Goal: Task Accomplishment & Management: Manage account settings

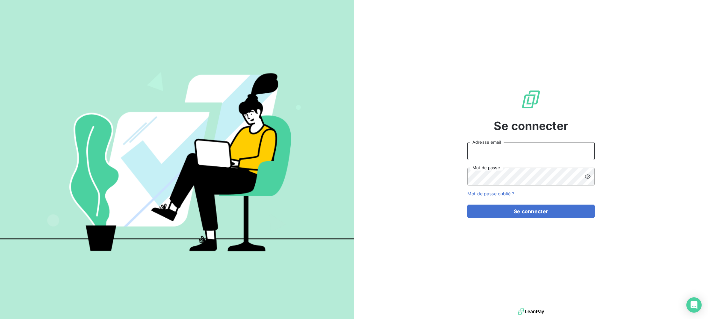
click at [534, 159] on input "Adresse email" at bounding box center [530, 151] width 127 height 18
type input "[EMAIL_ADDRESS][DOMAIN_NAME]"
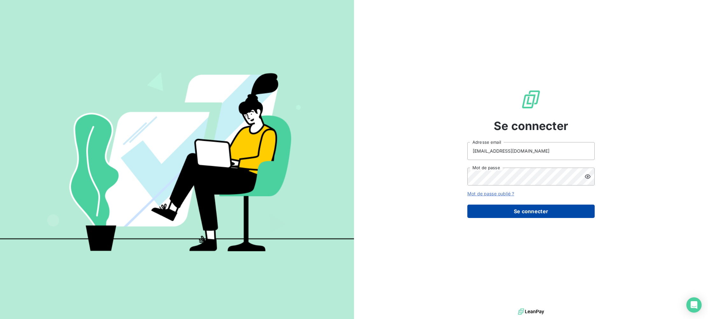
click at [545, 209] on button "Se connecter" at bounding box center [530, 210] width 127 height 13
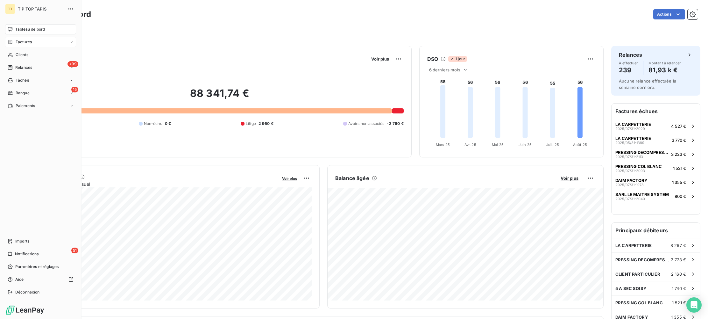
click at [23, 39] on span "Factures" at bounding box center [24, 42] width 16 height 6
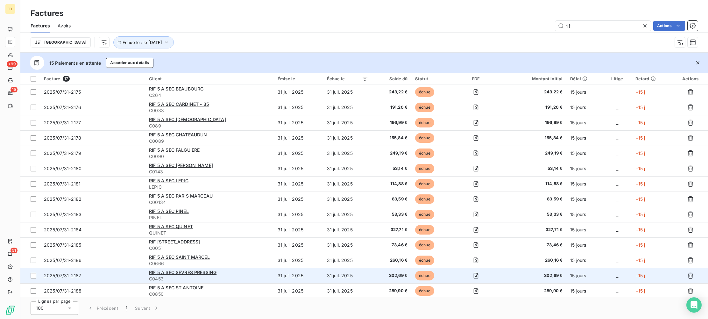
scroll to position [47, 0]
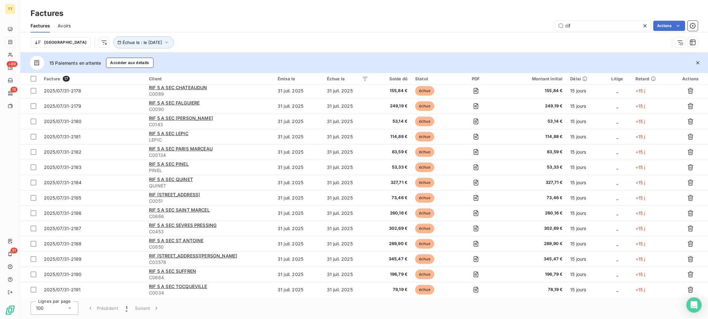
type input "rif"
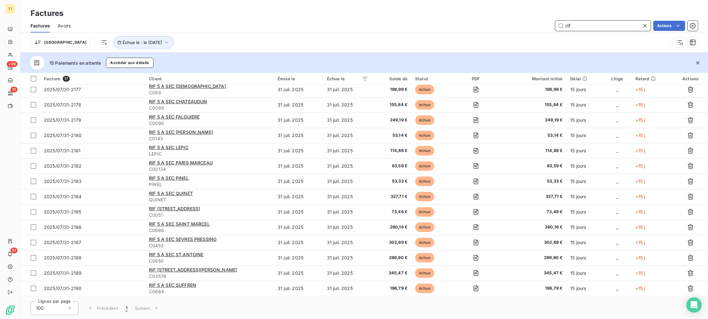
scroll to position [0, 0]
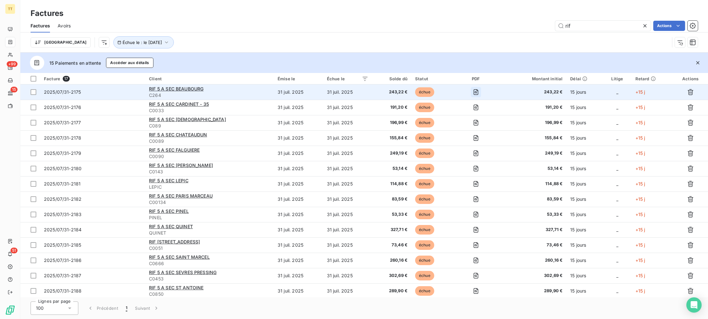
click at [473, 92] on icon "button" at bounding box center [476, 92] width 6 height 6
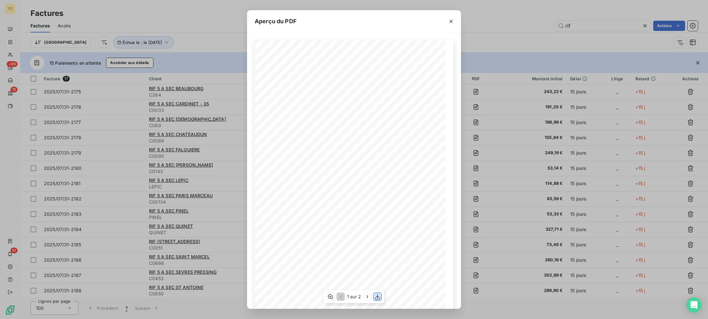
click at [380, 297] on icon "button" at bounding box center [377, 296] width 6 height 6
click at [469, 110] on div "Aperçu du PDF TIP-TOP TAPIS [STREET_ADDRESS] Tél : [PHONE_NUMBER] email: [EMAIL…" at bounding box center [354, 159] width 708 height 319
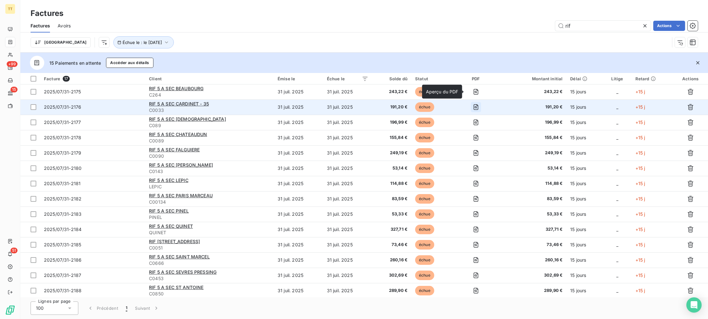
click at [475, 107] on icon "button" at bounding box center [476, 107] width 2 height 2
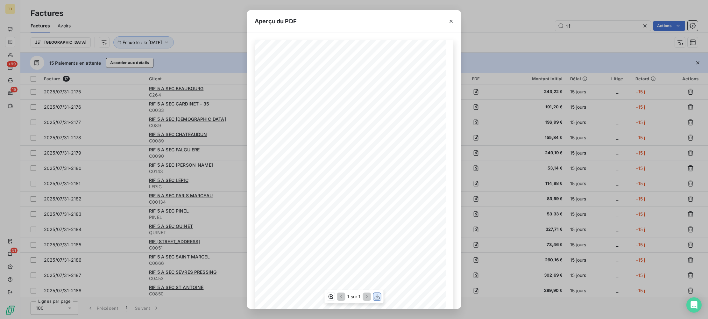
click at [379, 298] on icon "button" at bounding box center [377, 296] width 6 height 6
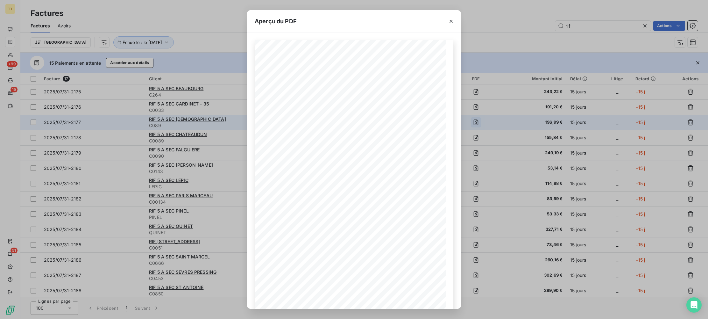
drag, startPoint x: 475, startPoint y: 120, endPoint x: 472, endPoint y: 122, distance: 4.1
click at [475, 120] on div "Aperçu du PDF TIP-TOP TAPIS [STREET_ADDRESS] Tél : [PHONE_NUMBER] email: [EMAIL…" at bounding box center [354, 159] width 708 height 319
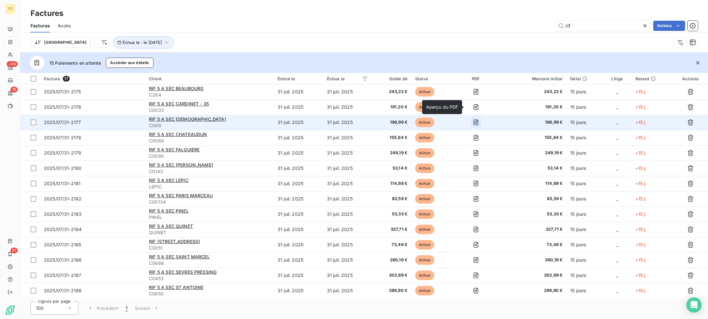
click at [473, 122] on icon "button" at bounding box center [476, 122] width 6 height 6
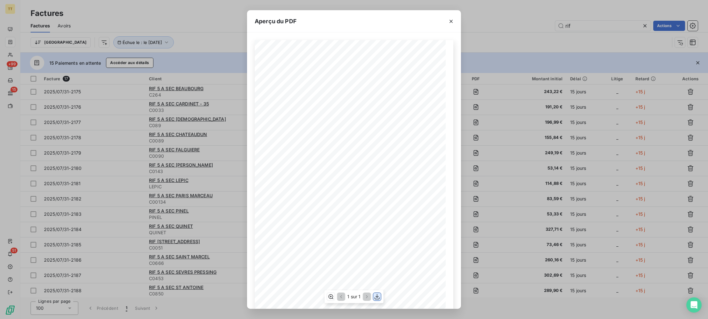
click at [378, 296] on icon "button" at bounding box center [377, 296] width 5 height 5
click at [474, 136] on div "Aperçu du PDF TIP-TOP TAPIS [STREET_ADDRESS] Tél : [PHONE_NUMBER] email: [EMAIL…" at bounding box center [354, 159] width 708 height 319
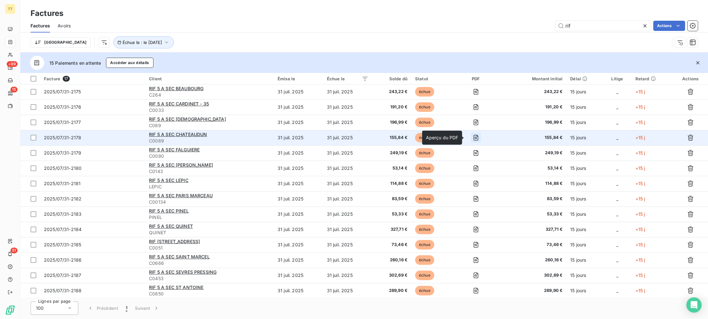
click at [475, 137] on icon "button" at bounding box center [476, 138] width 2 height 2
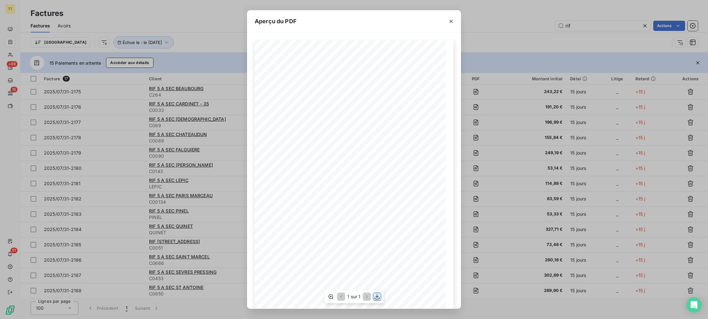
click at [379, 299] on icon "button" at bounding box center [377, 296] width 5 height 5
click at [478, 150] on div "Aperçu du PDF TIP-TOP TAPIS [STREET_ADDRESS] Tél : [PHONE_NUMBER] email: [EMAIL…" at bounding box center [354, 159] width 708 height 319
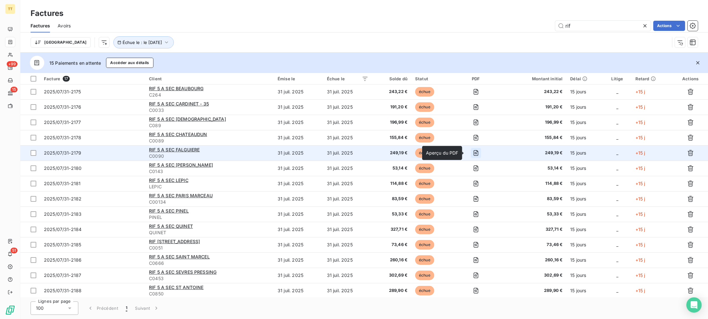
click at [474, 150] on icon "button" at bounding box center [476, 153] width 5 height 6
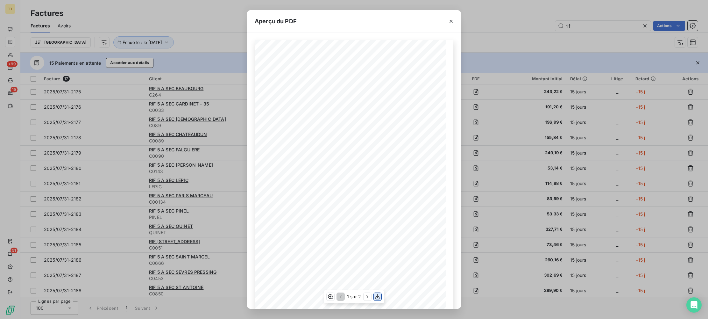
click at [378, 296] on icon "button" at bounding box center [377, 296] width 5 height 5
click at [494, 137] on div "Aperçu du PDF TIP-TOP TAPIS [STREET_ADDRESS] Tél : [PHONE_NUMBER] email: [EMAIL…" at bounding box center [354, 159] width 708 height 319
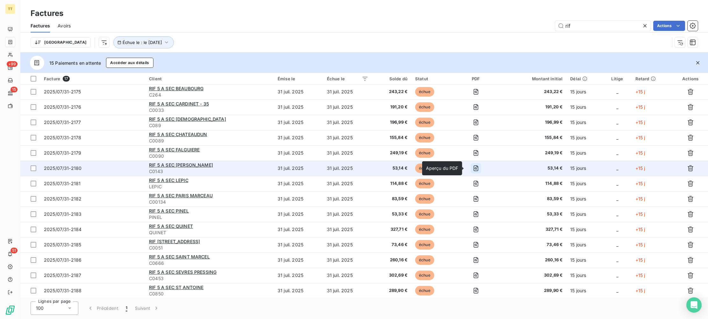
click at [475, 167] on icon "button" at bounding box center [476, 168] width 2 height 2
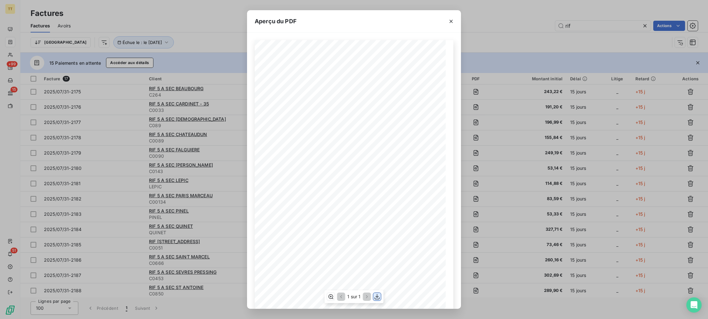
click at [377, 295] on icon "button" at bounding box center [377, 296] width 5 height 5
click at [492, 175] on div "Aperçu du PDF TIP-TOP TAPIS [STREET_ADDRESS] Tél : [PHONE_NUMBER] email: [EMAIL…" at bounding box center [354, 159] width 708 height 319
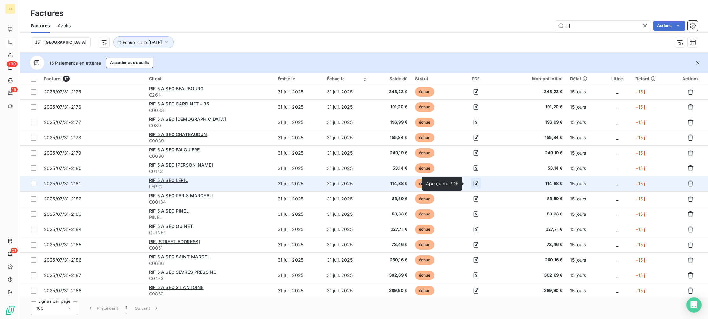
click at [473, 185] on icon "button" at bounding box center [476, 183] width 6 height 6
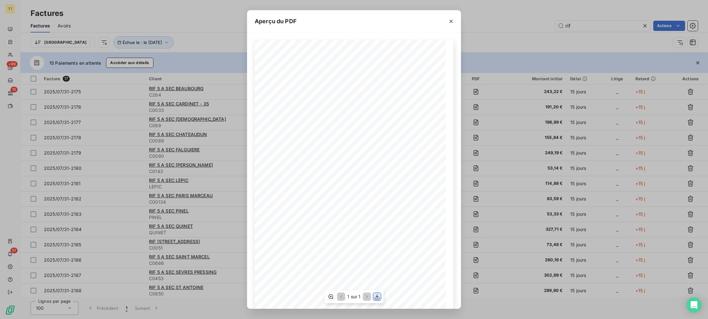
click at [377, 296] on icon "button" at bounding box center [377, 296] width 6 height 6
click at [473, 253] on div "Aperçu du PDF TIP-TOP TAPIS [STREET_ADDRESS] Tél : [PHONE_NUMBER] email: [EMAIL…" at bounding box center [354, 159] width 708 height 319
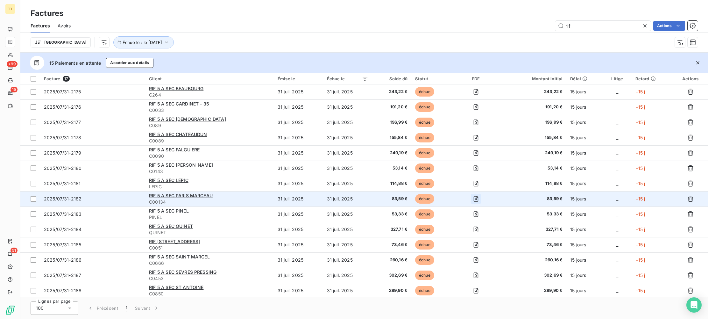
click at [474, 197] on icon "button" at bounding box center [476, 199] width 5 height 6
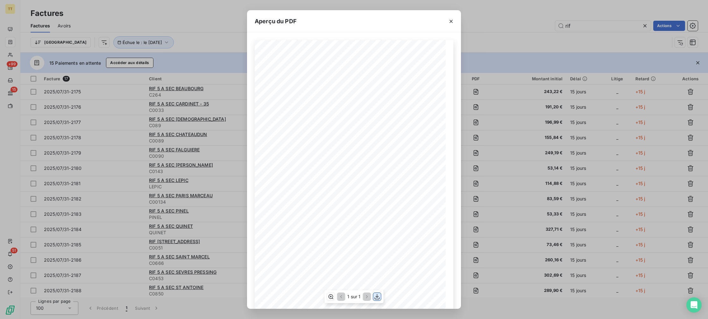
click at [381, 295] on button "button" at bounding box center [378, 297] width 8 height 8
click at [377, 295] on icon "button" at bounding box center [377, 296] width 5 height 5
click at [488, 212] on div "Aperçu du PDF TIP-TOP TAPIS [STREET_ADDRESS] Tél : [PHONE_NUMBER] email: [EMAIL…" at bounding box center [354, 159] width 708 height 319
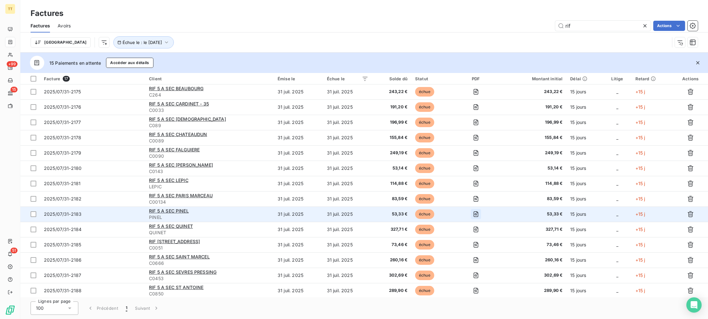
click at [473, 213] on icon "button" at bounding box center [476, 214] width 6 height 6
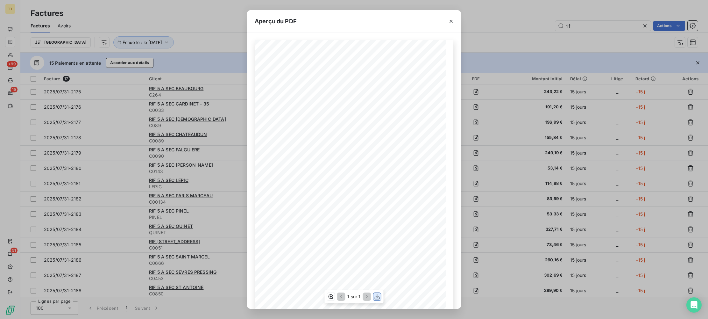
click at [376, 295] on icon "button" at bounding box center [377, 296] width 6 height 6
click at [503, 234] on div "Aperçu du PDF TIP-TOP TAPIS [STREET_ADDRESS] Tél : [PHONE_NUMBER] email: [EMAIL…" at bounding box center [354, 159] width 708 height 319
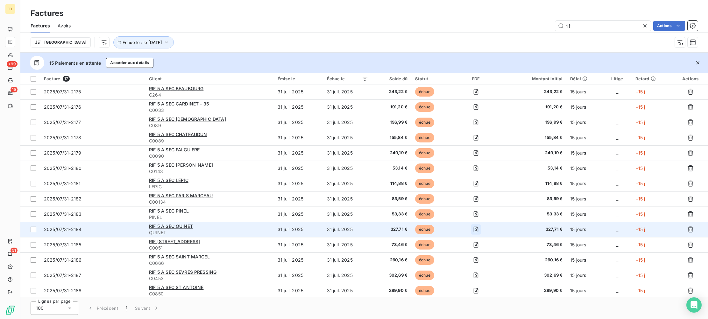
click at [475, 229] on icon "button" at bounding box center [476, 229] width 2 height 2
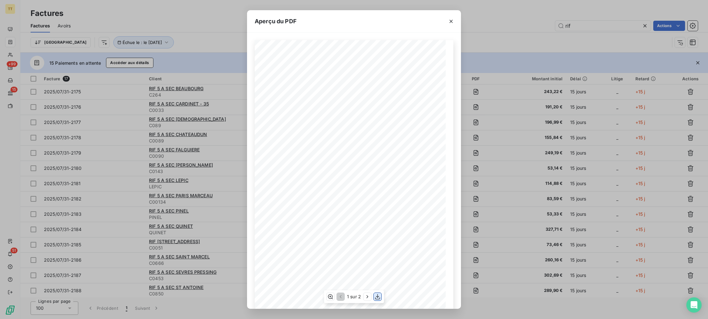
click at [377, 296] on icon "button" at bounding box center [377, 296] width 6 height 6
click at [506, 252] on div "Aperçu du PDF TIP-TOP TAPIS [STREET_ADDRESS] Tél : [PHONE_NUMBER] email: [EMAIL…" at bounding box center [354, 159] width 708 height 319
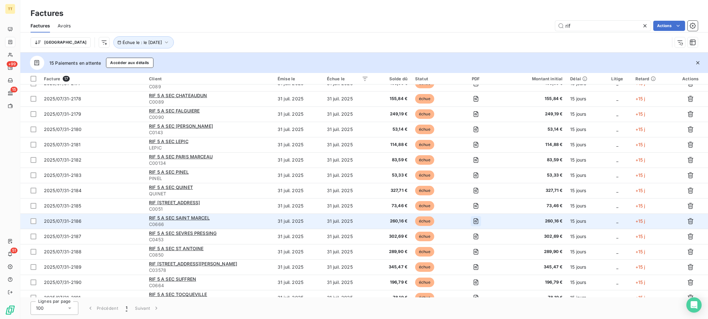
scroll to position [41, 0]
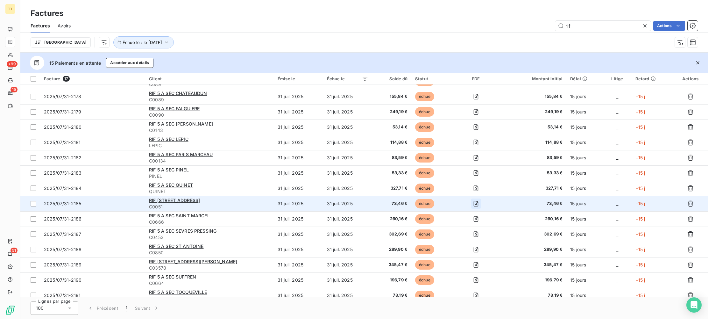
click at [473, 202] on icon "button" at bounding box center [476, 203] width 6 height 6
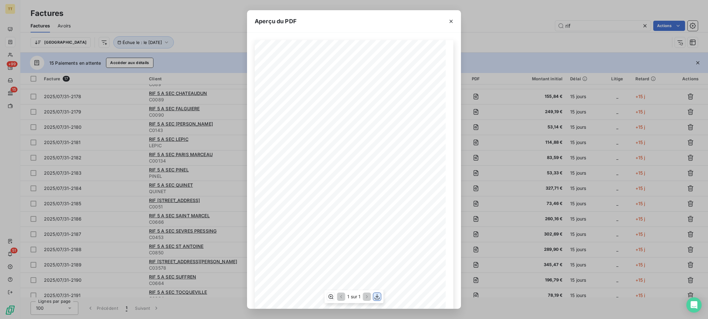
click at [376, 299] on icon "button" at bounding box center [377, 296] width 6 height 6
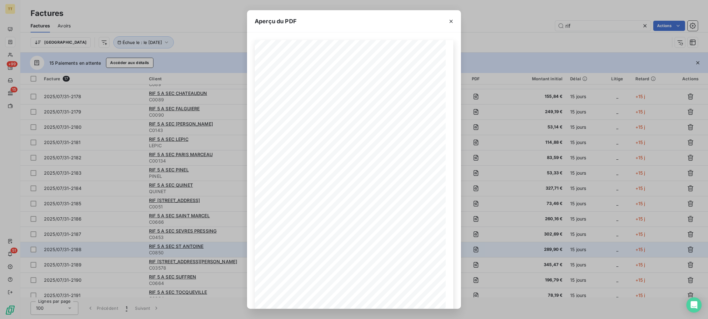
drag, startPoint x: 511, startPoint y: 246, endPoint x: 509, endPoint y: 244, distance: 3.6
click at [511, 246] on div "Aperçu du PDF TIP-TOP TAPIS [STREET_ADDRESS] Tél : [PHONE_NUMBER] email: [EMAIL…" at bounding box center [354, 159] width 708 height 319
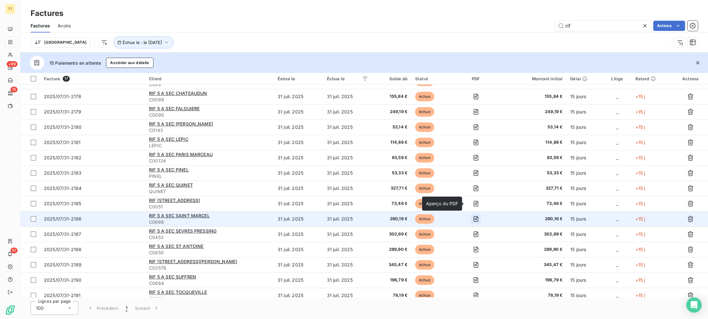
click at [473, 220] on icon "button" at bounding box center [476, 219] width 6 height 6
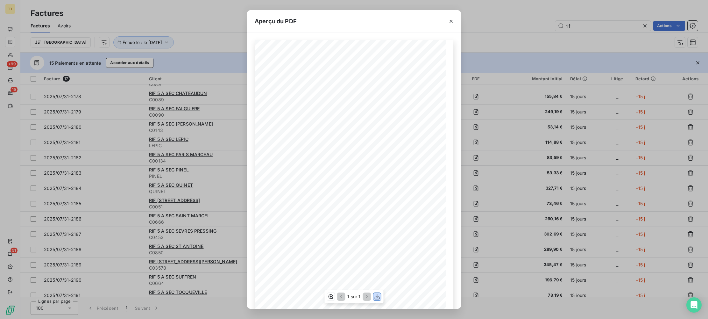
drag, startPoint x: 375, startPoint y: 297, endPoint x: 387, endPoint y: 294, distance: 12.3
click at [375, 297] on icon "button" at bounding box center [377, 296] width 6 height 6
click at [487, 252] on div "Aperçu du PDF TIP-TOP TAPIS [STREET_ADDRESS] Tél : [PHONE_NUMBER] email: [EMAIL…" at bounding box center [354, 159] width 708 height 319
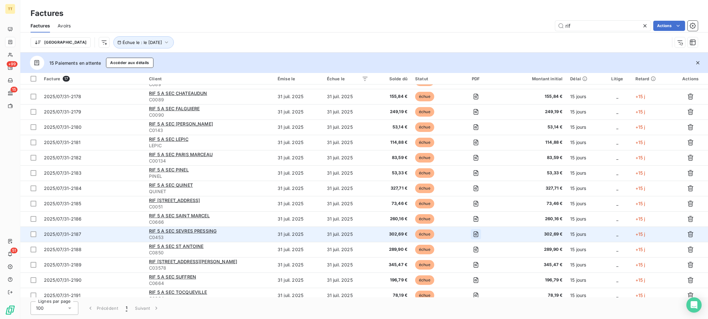
click at [473, 233] on icon "button" at bounding box center [476, 234] width 6 height 6
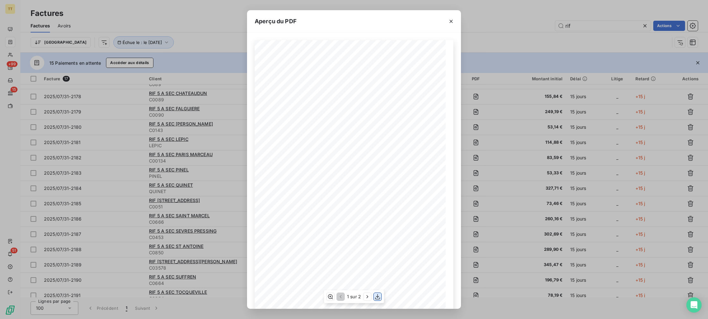
click at [377, 296] on icon "button" at bounding box center [377, 296] width 6 height 6
click at [512, 247] on div "Aperçu du PDF TIP-TOP TAPIS [STREET_ADDRESS] Tél : [PHONE_NUMBER] email: [EMAIL…" at bounding box center [354, 159] width 708 height 319
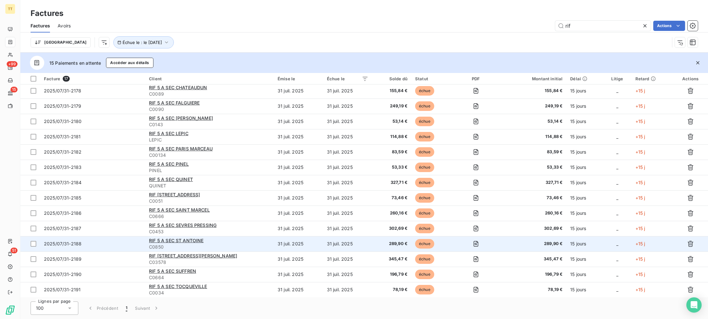
scroll to position [46, 0]
click at [473, 244] on icon "button" at bounding box center [476, 244] width 6 height 6
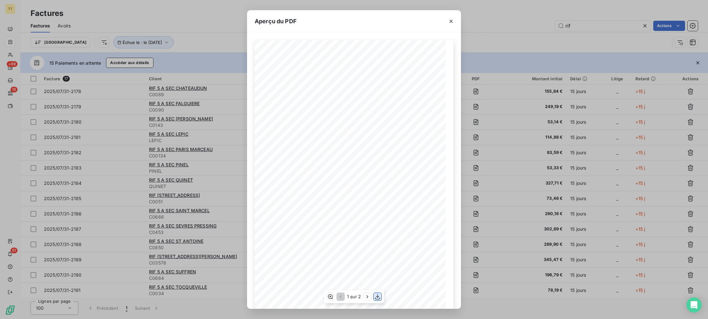
click at [377, 299] on icon "button" at bounding box center [377, 296] width 5 height 5
click at [513, 268] on div "Aperçu du PDF TIP-TOP TAPIS [STREET_ADDRESS] Tél : [PHONE_NUMBER] email: [EMAIL…" at bounding box center [354, 159] width 708 height 319
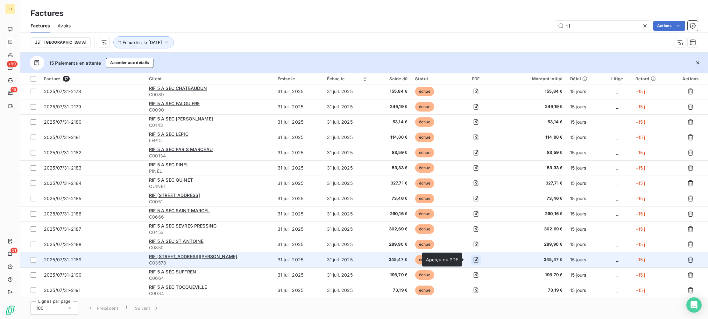
click at [474, 260] on icon "button" at bounding box center [476, 260] width 5 height 6
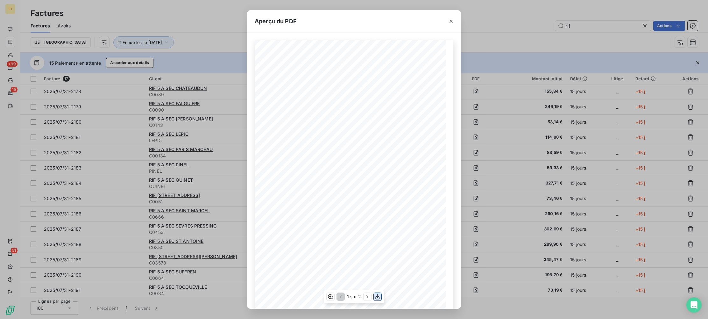
click at [374, 295] on button "button" at bounding box center [378, 297] width 8 height 8
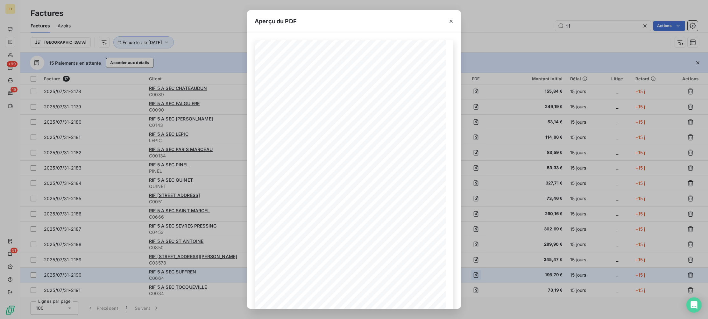
drag, startPoint x: 499, startPoint y: 272, endPoint x: 467, endPoint y: 278, distance: 33.1
click at [499, 272] on div "Aperçu du PDF TIP-TOP TAPIS [STREET_ADDRESS] Tél : [PHONE_NUMBER] email: [EMAIL…" at bounding box center [354, 159] width 708 height 319
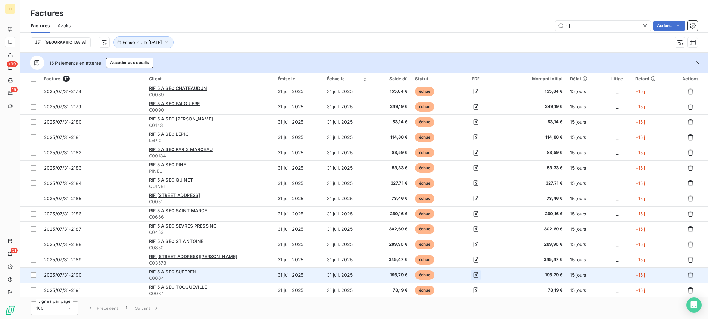
click at [473, 274] on icon "button" at bounding box center [476, 275] width 6 height 6
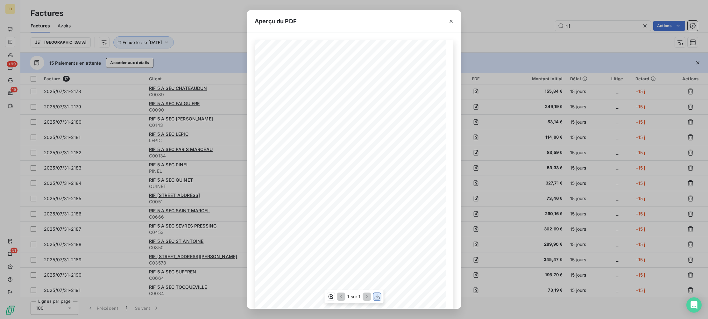
click at [374, 298] on button "button" at bounding box center [378, 297] width 8 height 8
click at [498, 275] on div "Aperçu du PDF TIP-TOP TAPIS [STREET_ADDRESS] Tél : [PHONE_NUMBER] email: [EMAIL…" at bounding box center [354, 159] width 708 height 319
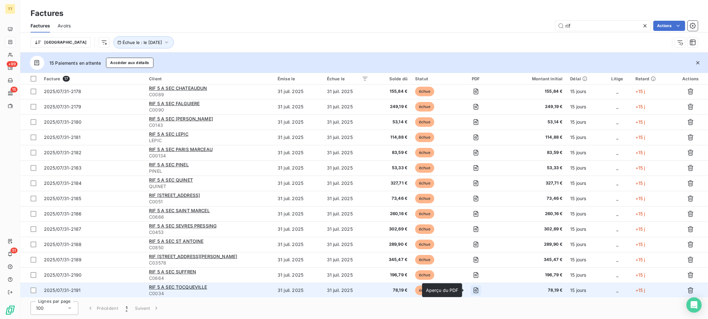
click at [473, 290] on icon "button" at bounding box center [476, 290] width 6 height 6
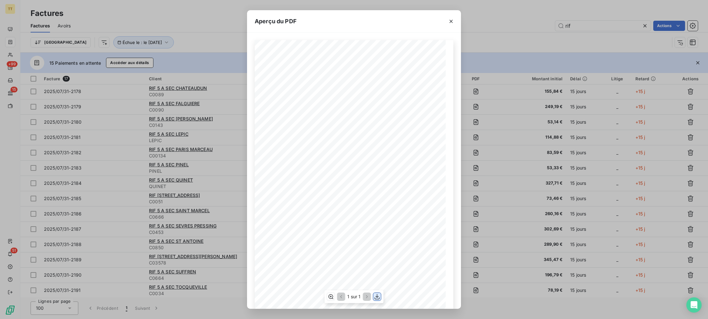
click at [374, 297] on icon "button" at bounding box center [377, 296] width 6 height 6
click at [627, 72] on div "Aperçu du PDF TIP-TOP TAPIS [STREET_ADDRESS] Tél : [PHONE_NUMBER] email: [EMAIL…" at bounding box center [354, 159] width 708 height 319
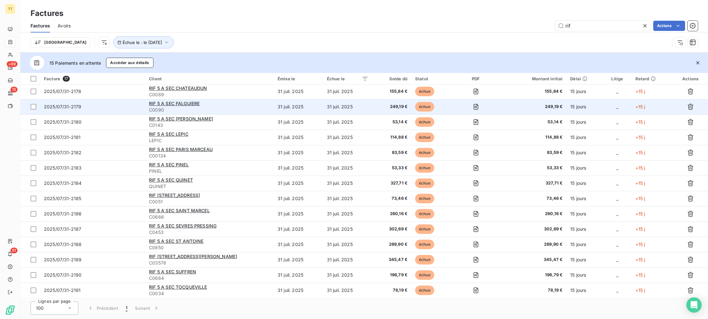
scroll to position [0, 0]
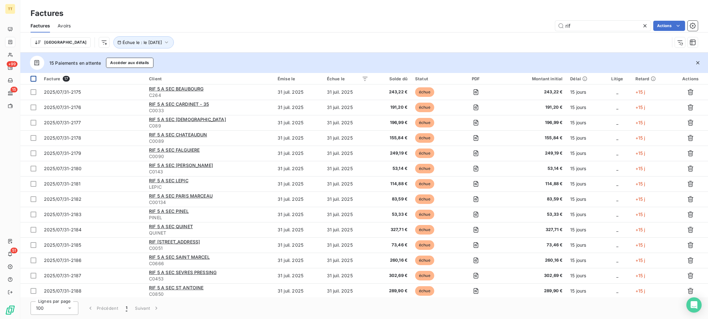
click at [35, 78] on div at bounding box center [34, 79] width 6 height 6
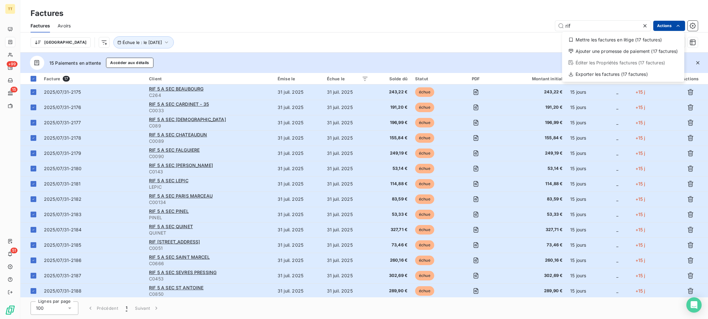
click at [671, 27] on html "TT +99 15 51 Factures Factures Avoirs rif Actions Mettre les factures en litige…" at bounding box center [354, 159] width 708 height 319
click at [621, 72] on div "Exporter les factures (17 factures)" at bounding box center [623, 74] width 117 height 10
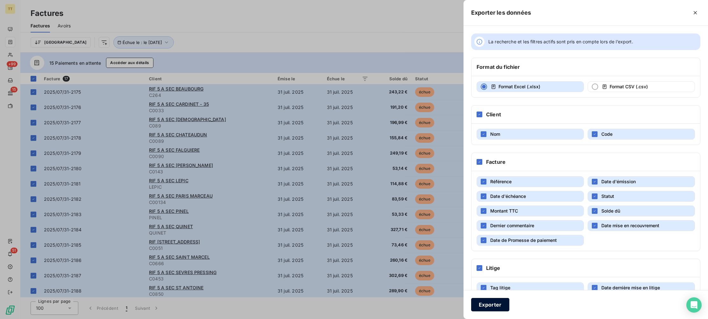
click at [480, 304] on button "Exporter" at bounding box center [490, 304] width 38 height 13
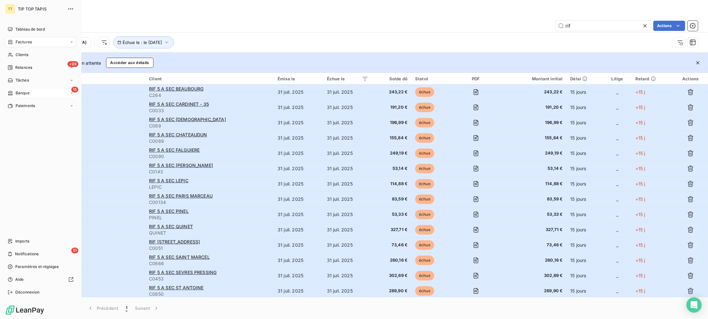
click at [11, 92] on icon at bounding box center [10, 93] width 4 height 4
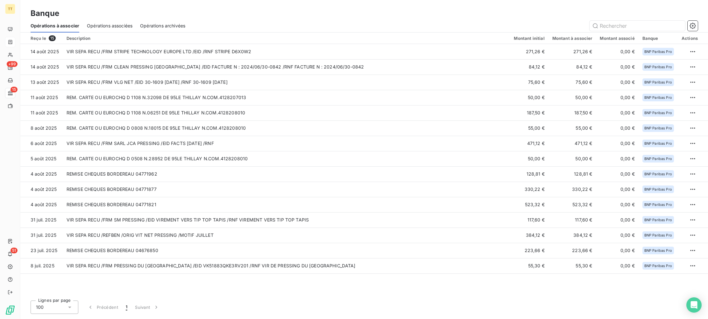
click at [159, 25] on span "Opérations archivées" at bounding box center [162, 26] width 45 height 6
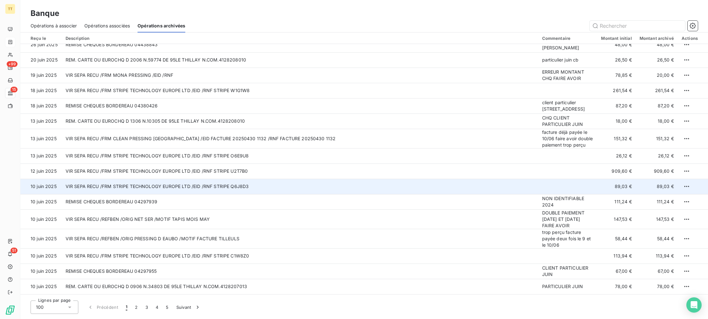
scroll to position [603, 0]
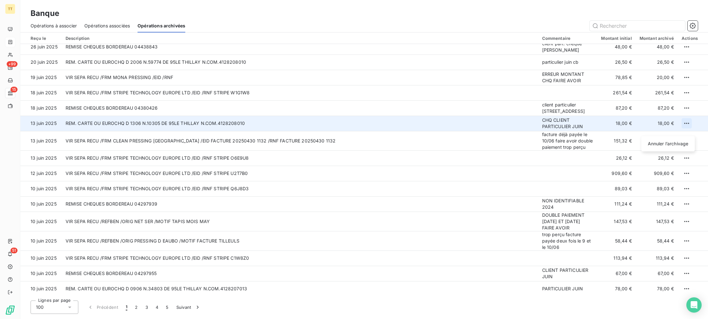
click at [680, 129] on html "TT +99 15 51 Banque Opérations à associer Opérations associées Opérations archi…" at bounding box center [354, 159] width 708 height 319
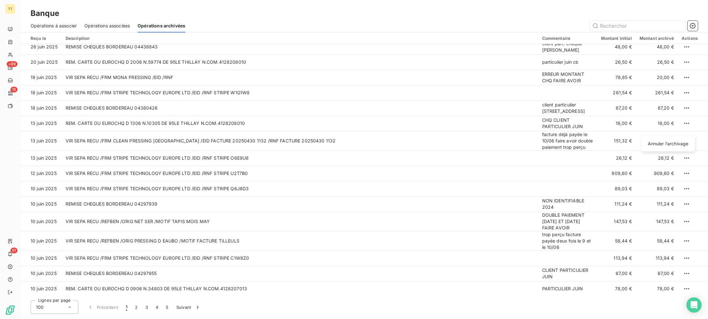
click at [572, 132] on html "TT +99 15 51 Banque Opérations à associer Opérations associées Opérations archi…" at bounding box center [354, 159] width 708 height 319
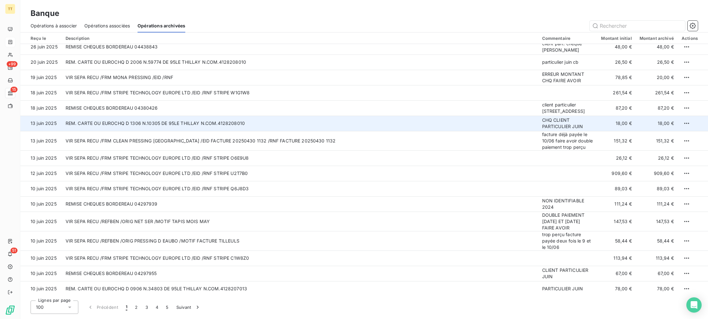
click at [558, 130] on td "CHQ CLIENT PARTICULIER JUIN" at bounding box center [567, 123] width 59 height 15
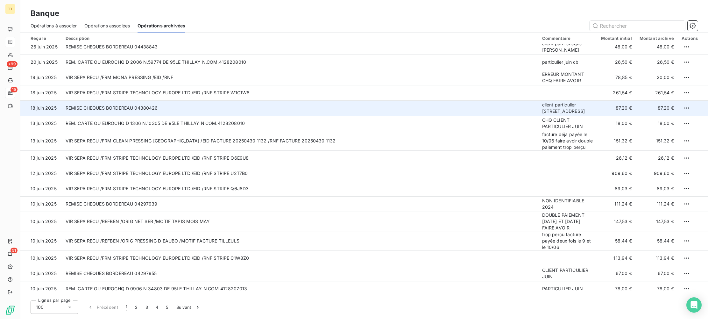
click at [559, 116] on td "client particulier [STREET_ADDRESS]" at bounding box center [567, 107] width 59 height 15
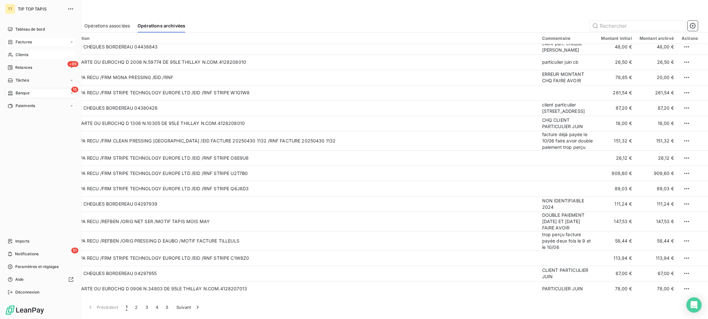
click at [25, 52] on span "Clients" at bounding box center [22, 55] width 13 height 6
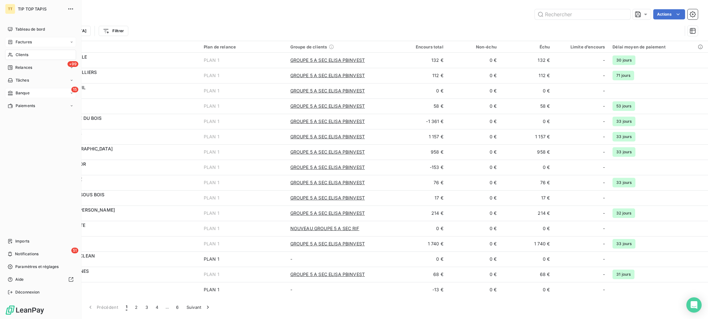
click at [15, 93] on div "Banque" at bounding box center [19, 93] width 22 height 6
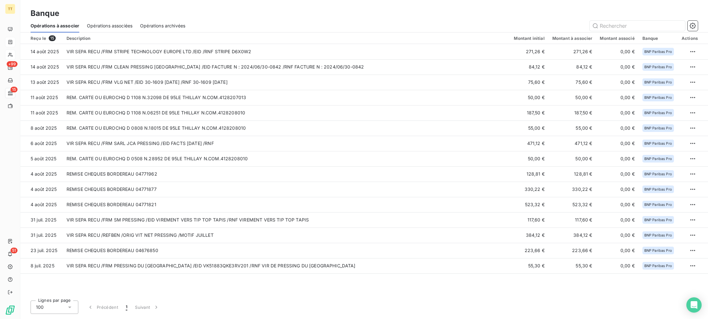
click at [164, 24] on span "Opérations archivées" at bounding box center [162, 26] width 45 height 6
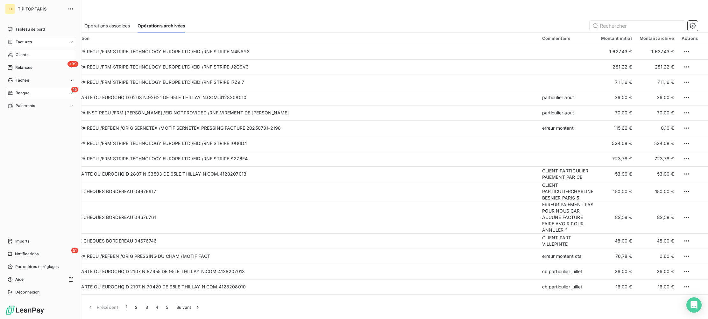
click at [15, 56] on div "Clients" at bounding box center [40, 55] width 71 height 10
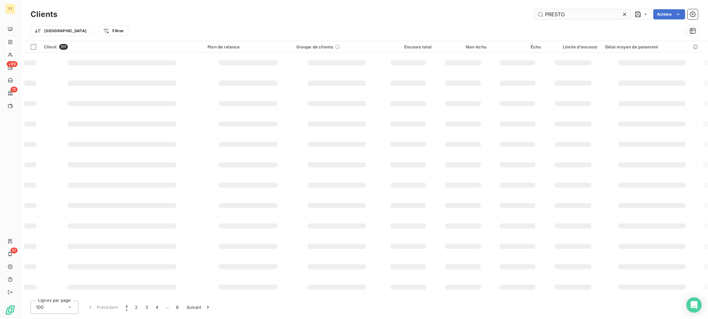
type input "PRESTO"
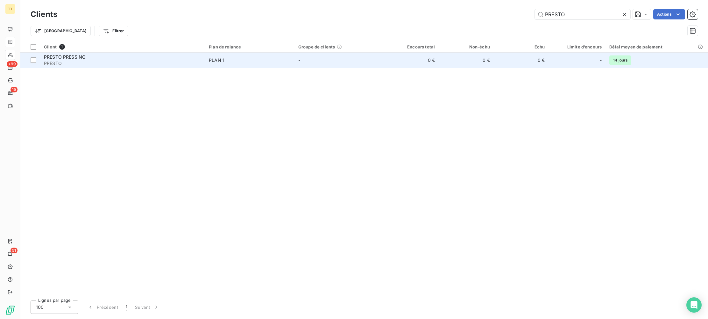
click at [427, 60] on td "0 €" at bounding box center [411, 60] width 55 height 15
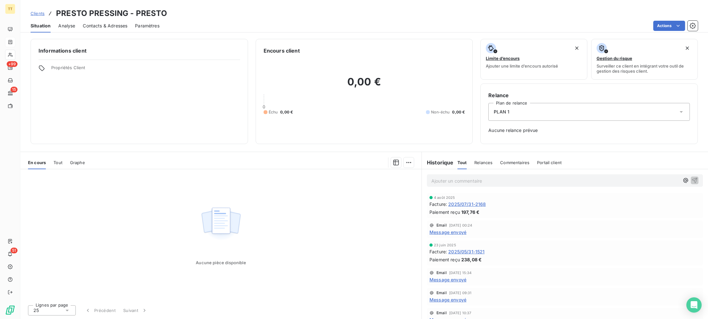
click at [471, 204] on span "2025/07/31-2168" at bounding box center [467, 204] width 38 height 7
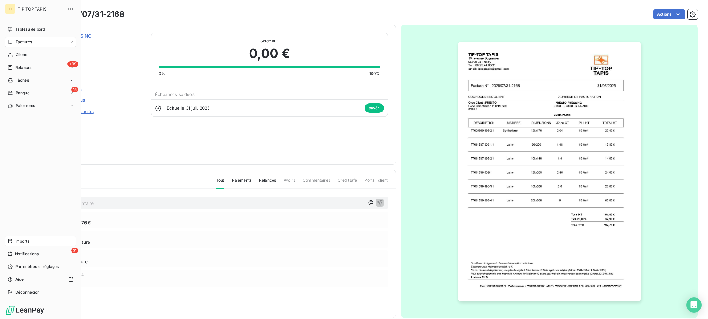
click at [23, 237] on div "Imports" at bounding box center [40, 241] width 71 height 10
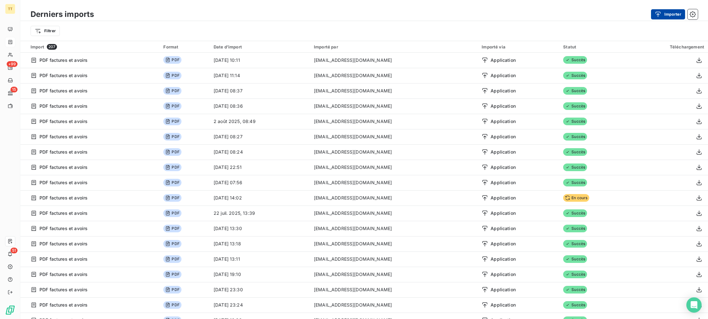
click at [664, 12] on div "button" at bounding box center [660, 14] width 10 height 6
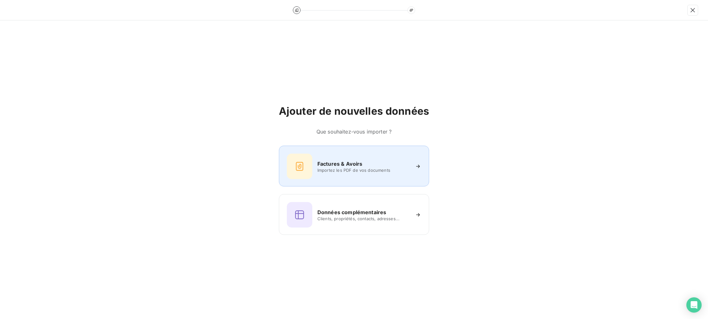
click at [359, 165] on h6 "Factures & Avoirs" at bounding box center [339, 164] width 45 height 8
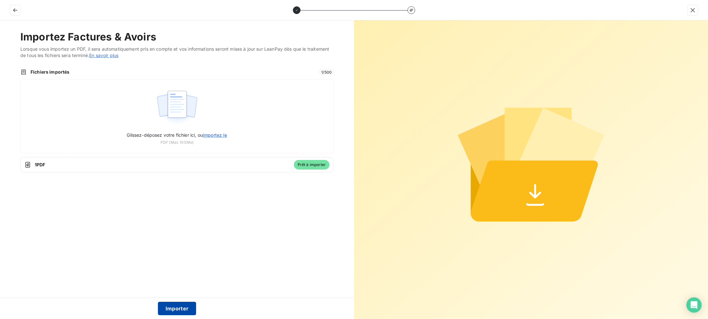
click at [175, 306] on button "Importer" at bounding box center [177, 308] width 39 height 13
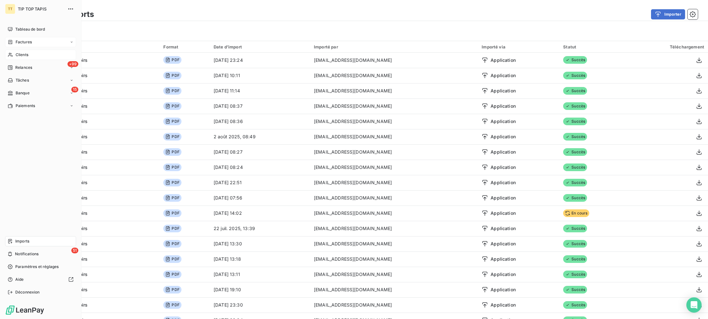
click at [15, 53] on div "Clients" at bounding box center [40, 55] width 71 height 10
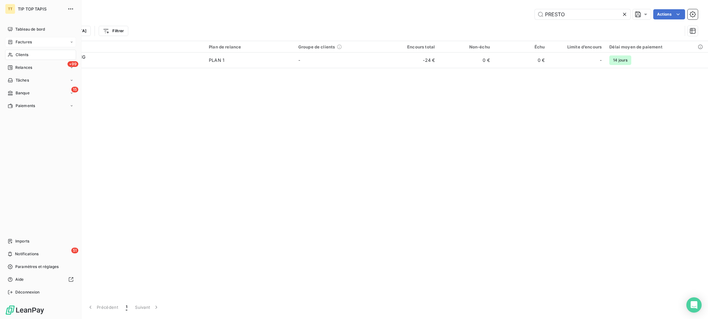
click at [15, 56] on div "Clients" at bounding box center [40, 55] width 71 height 10
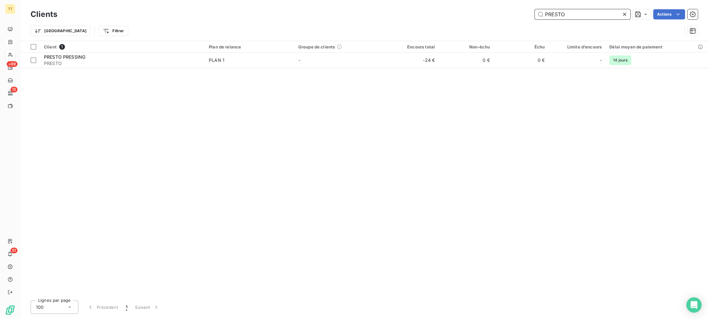
drag, startPoint x: 602, startPoint y: 13, endPoint x: 523, endPoint y: 11, distance: 79.6
click at [523, 11] on div "PRESTO Actions" at bounding box center [381, 14] width 633 height 10
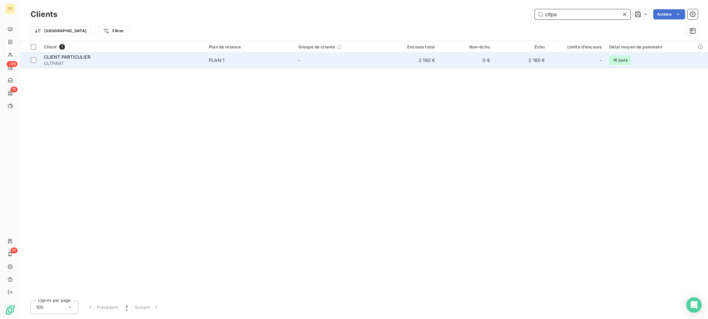
type input "cltpa"
click at [428, 66] on td "2 160 €" at bounding box center [411, 60] width 55 height 15
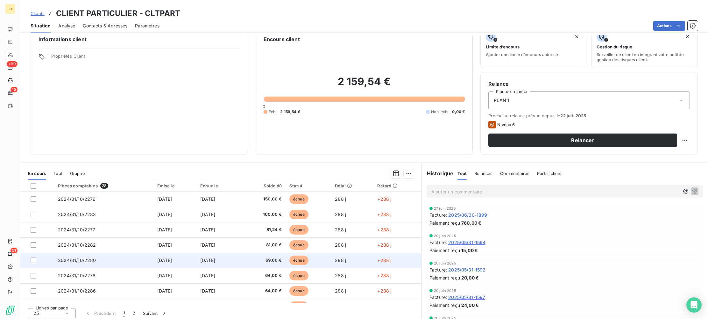
scroll to position [3, 0]
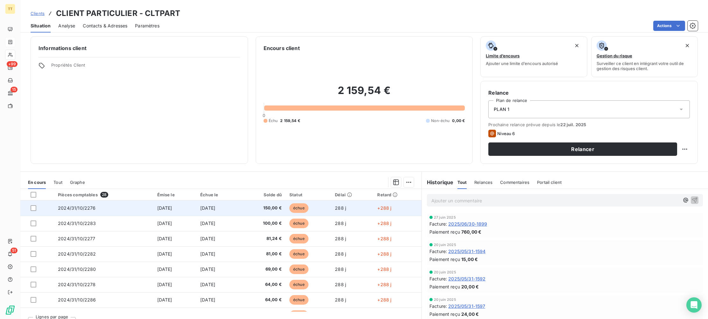
click at [198, 214] on td "[DATE]" at bounding box center [218, 207] width 44 height 15
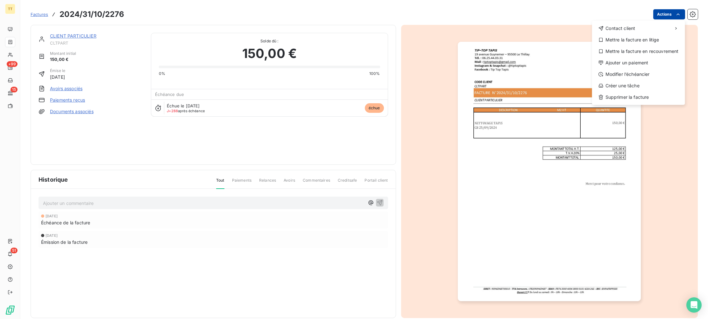
click at [673, 12] on html "TT +99 15 51 Factures 2024/31/10/2276 Actions Contact client Mettre la facture …" at bounding box center [354, 159] width 708 height 319
click at [624, 63] on div "Ajouter un paiement" at bounding box center [639, 63] width 88 height 10
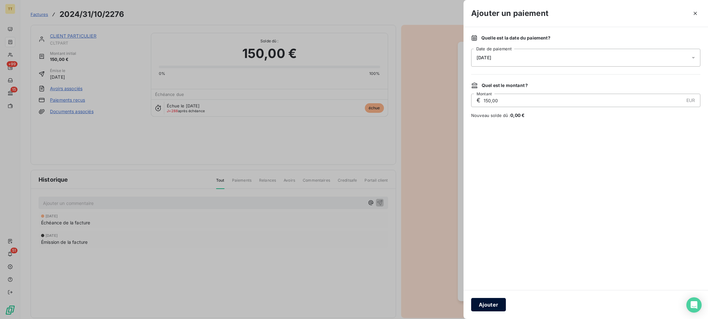
click at [496, 299] on button "Ajouter" at bounding box center [488, 304] width 35 height 13
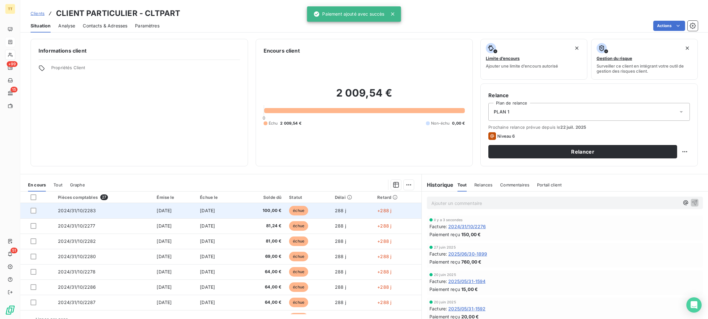
click at [133, 207] on td "2024/31/10/2283" at bounding box center [103, 210] width 99 height 15
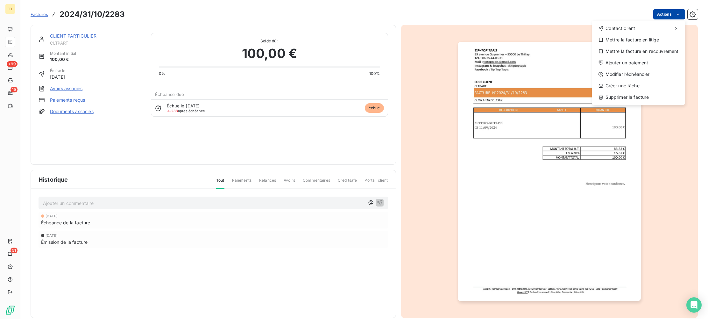
click at [671, 10] on html "TT +99 15 51 Factures 2024/31/10/2283 Actions Contact client Mettre la facture …" at bounding box center [354, 159] width 708 height 319
click at [631, 59] on div "Ajouter un paiement" at bounding box center [639, 63] width 88 height 10
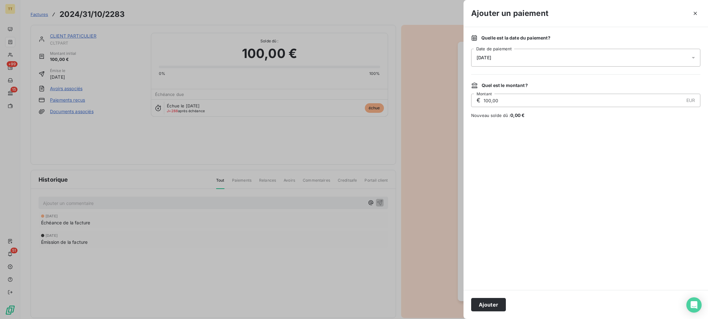
drag, startPoint x: 489, startPoint y: 299, endPoint x: 465, endPoint y: 271, distance: 37.2
click at [489, 299] on button "Ajouter" at bounding box center [488, 304] width 35 height 13
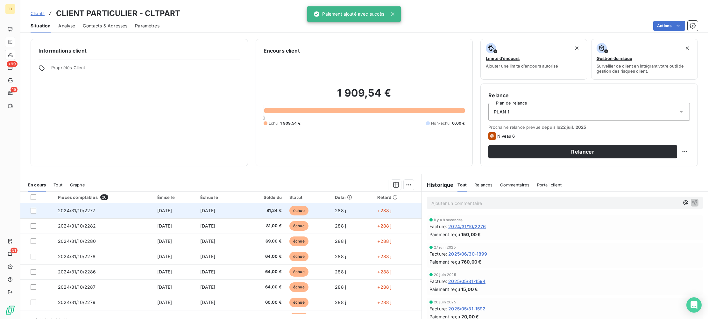
click at [153, 206] on td "[DATE]" at bounding box center [174, 210] width 43 height 15
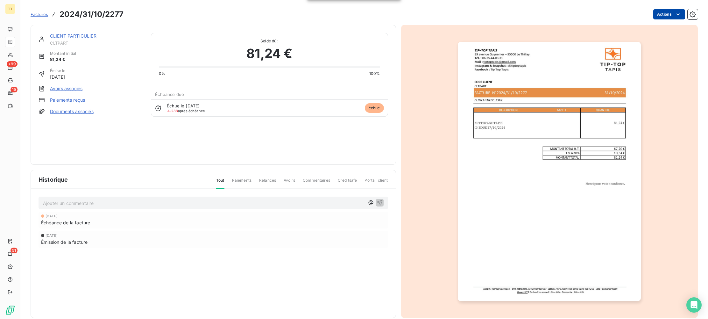
click at [662, 12] on html "TT +99 15 51 Factures 2024/31/10/2277 Actions CLIENT PARTICULIER CLTPART Montan…" at bounding box center [354, 159] width 708 height 319
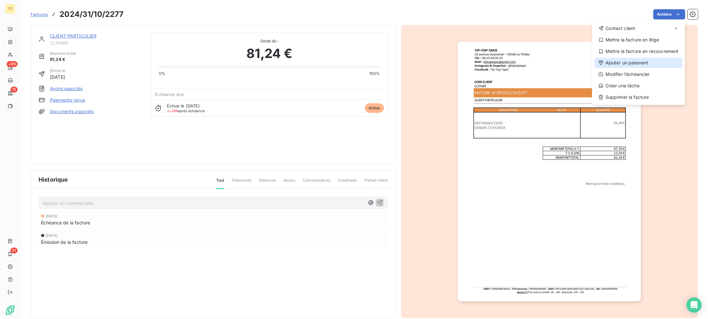
click at [622, 64] on div "Ajouter un paiement" at bounding box center [639, 63] width 88 height 10
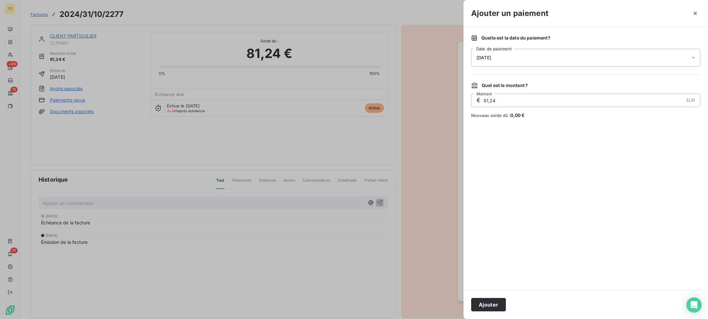
click at [482, 299] on button "Ajouter" at bounding box center [488, 304] width 35 height 13
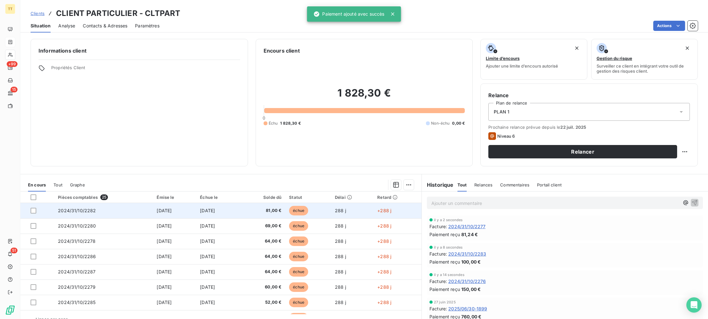
click at [170, 214] on td "[DATE]" at bounding box center [174, 210] width 43 height 15
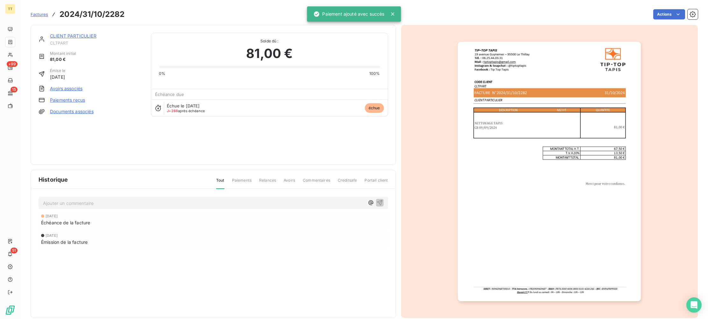
click at [658, 22] on div "CLIENT PARTICULIER CLTPART Montant initial 81,00 € Émise le [DATE] Avoirs assoc…" at bounding box center [364, 169] width 667 height 297
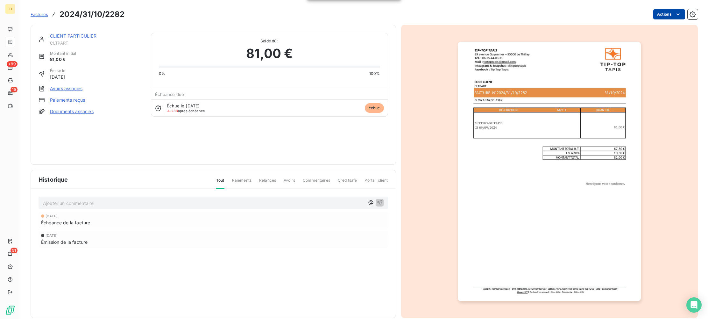
click at [658, 17] on html "TT +99 15 51 Factures 2024/31/10/2282 Actions CLIENT PARTICULIER CLTPART Montan…" at bounding box center [354, 159] width 708 height 319
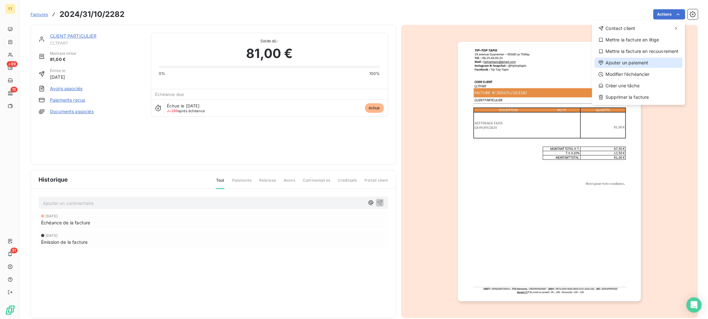
click at [626, 65] on div "Ajouter un paiement" at bounding box center [639, 63] width 88 height 10
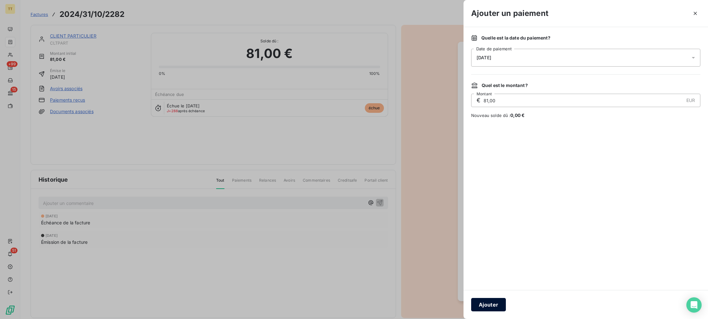
click at [489, 298] on button "Ajouter" at bounding box center [488, 304] width 35 height 13
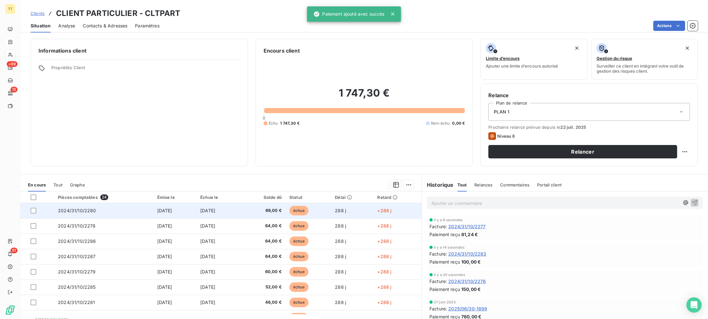
click at [163, 210] on span "[DATE]" at bounding box center [164, 210] width 15 height 5
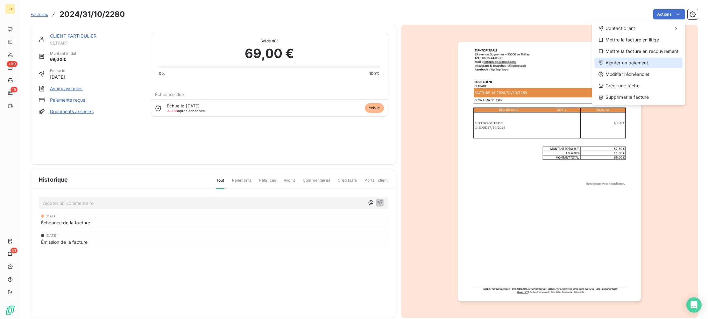
click at [629, 64] on div "Ajouter un paiement" at bounding box center [639, 63] width 88 height 10
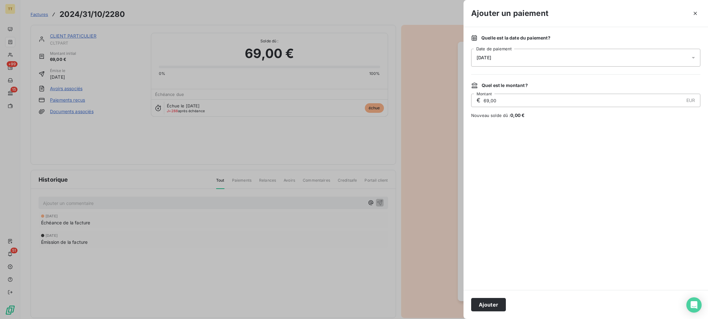
drag, startPoint x: 492, startPoint y: 302, endPoint x: 492, endPoint y: 295, distance: 7.0
click at [492, 302] on button "Ajouter" at bounding box center [488, 304] width 35 height 13
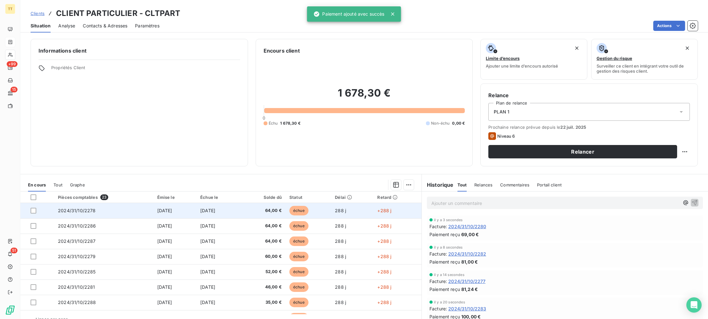
click at [163, 210] on span "[DATE]" at bounding box center [164, 210] width 15 height 5
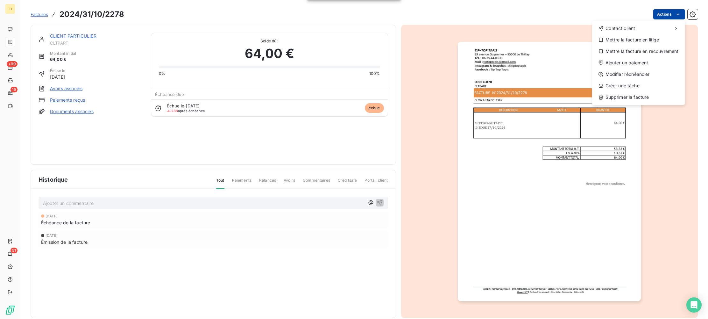
click at [674, 14] on html "TT +99 15 51 Factures 2024/31/10/2278 Actions Contact client Mettre la facture …" at bounding box center [354, 159] width 708 height 319
click at [629, 65] on div "Ajouter un paiement" at bounding box center [639, 63] width 88 height 10
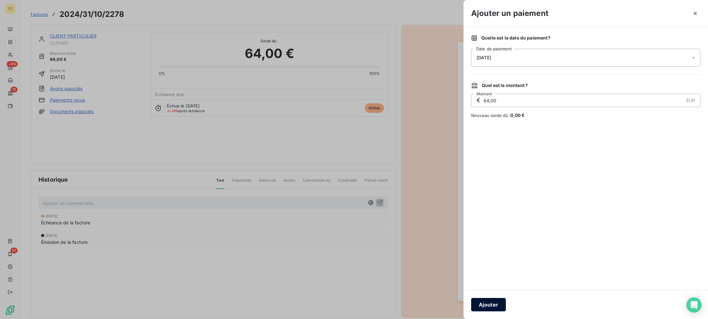
click at [482, 303] on button "Ajouter" at bounding box center [488, 304] width 35 height 13
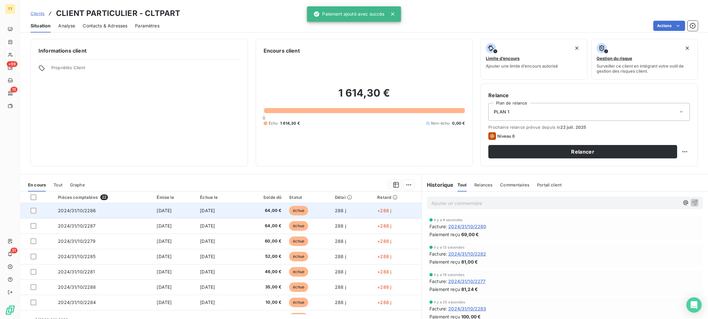
click at [175, 206] on td "[DATE]" at bounding box center [174, 210] width 43 height 15
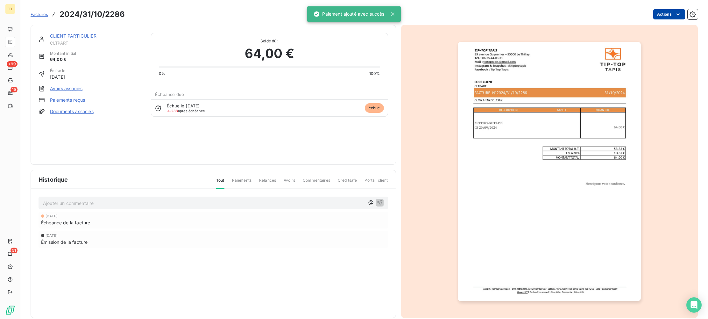
click at [672, 16] on html "TT +99 15 51 Factures 2024/31/10/2286 Actions CLIENT PARTICULIER CLTPART Montan…" at bounding box center [354, 159] width 708 height 319
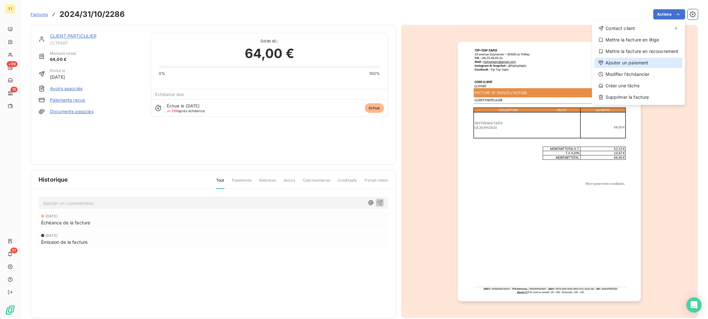
click at [639, 60] on div "Ajouter un paiement" at bounding box center [639, 63] width 88 height 10
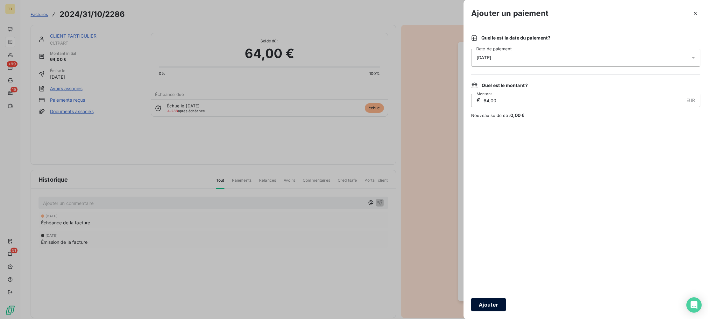
click at [492, 301] on button "Ajouter" at bounding box center [488, 304] width 35 height 13
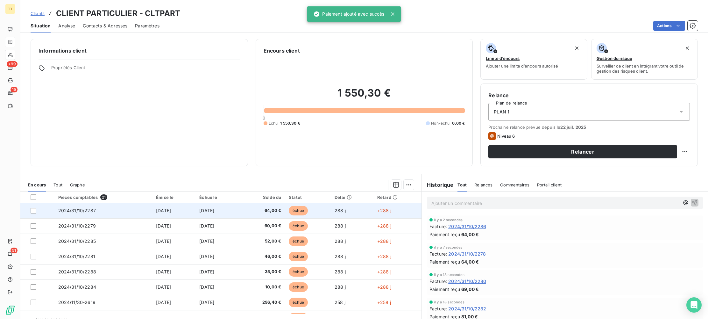
click at [195, 211] on td "[DATE]" at bounding box center [173, 210] width 43 height 15
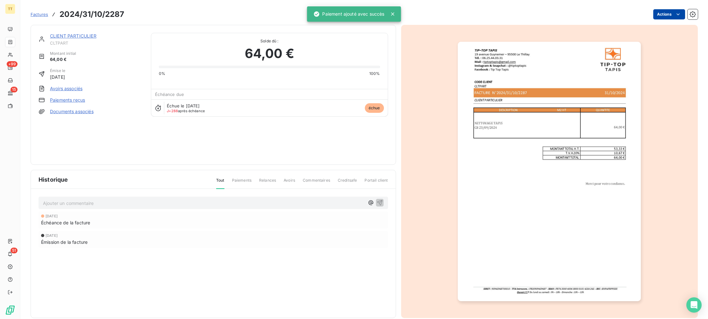
click at [660, 12] on html "TT +99 15 51 Factures 2024/31/10/2287 Actions CLIENT PARTICULIER CLTPART Montan…" at bounding box center [354, 159] width 708 height 319
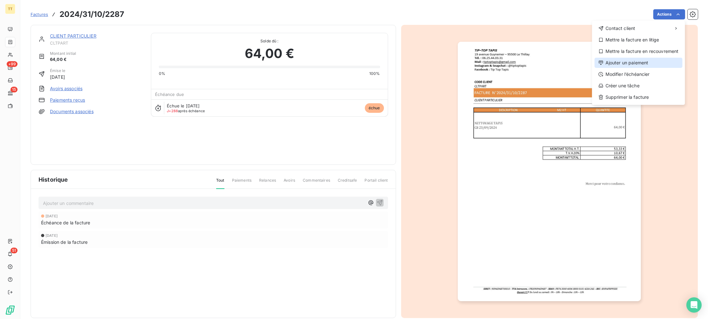
click at [643, 66] on div "Ajouter un paiement" at bounding box center [639, 63] width 88 height 10
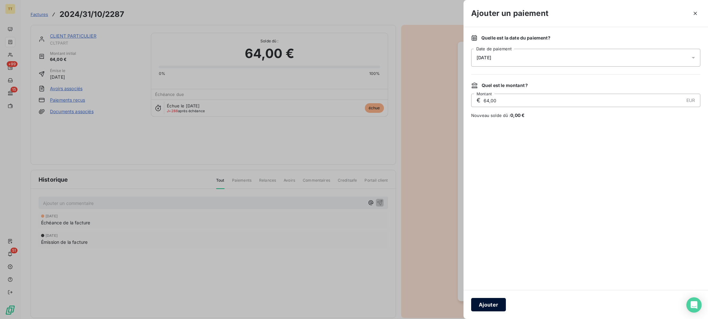
drag, startPoint x: 493, startPoint y: 314, endPoint x: 494, endPoint y: 309, distance: 5.7
click at [494, 314] on div "Ajouter" at bounding box center [586, 304] width 245 height 29
drag, startPoint x: 493, startPoint y: 307, endPoint x: 500, endPoint y: 282, distance: 25.9
click at [493, 306] on button "Ajouter" at bounding box center [488, 304] width 35 height 13
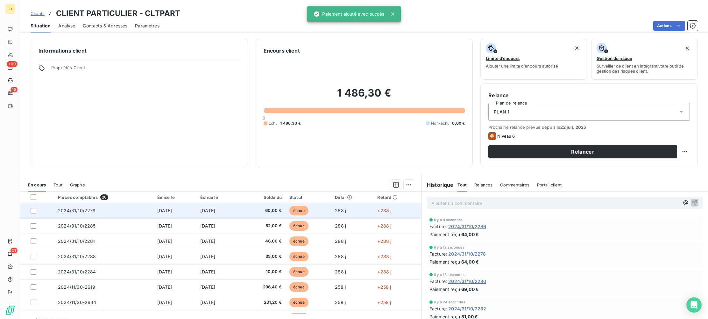
click at [174, 211] on td "[DATE]" at bounding box center [174, 210] width 43 height 15
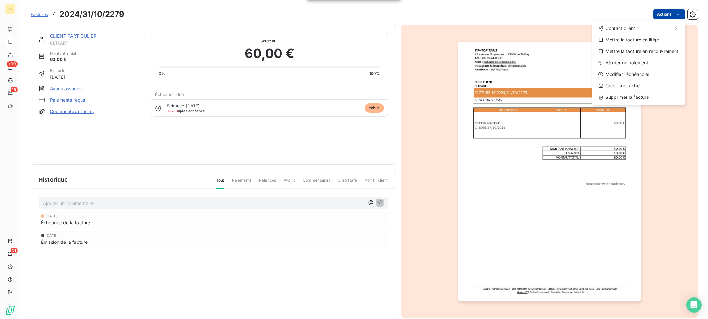
click at [669, 12] on html "TT +99 15 51 Factures 2024/31/10/2279 Actions Contact client Mettre la facture …" at bounding box center [354, 159] width 708 height 319
click at [619, 58] on div "Ajouter un paiement" at bounding box center [639, 63] width 88 height 10
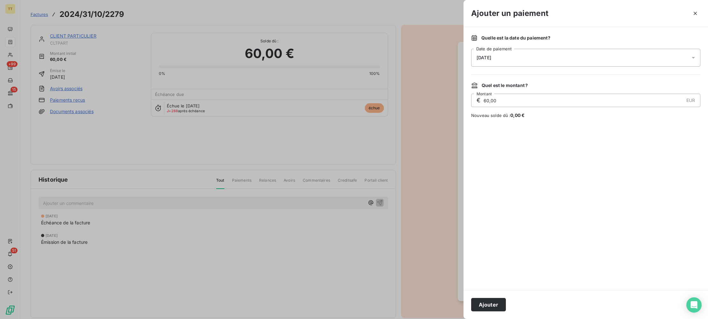
click button "button" at bounding box center [695, 13] width 10 height 10
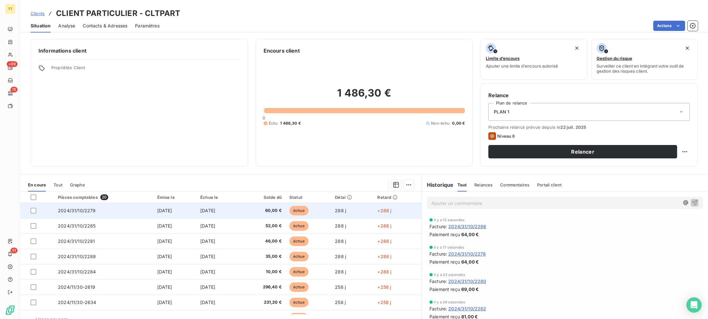
click at [225, 215] on td "[DATE]" at bounding box center [218, 210] width 44 height 15
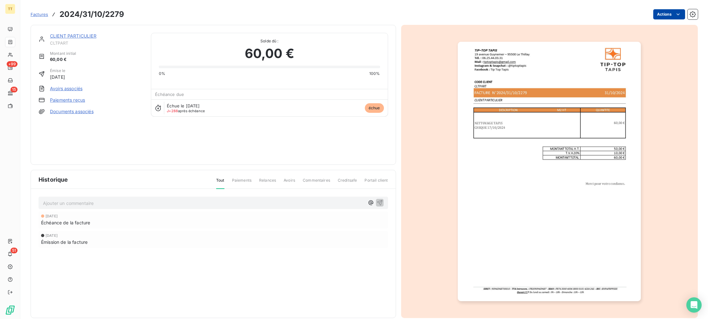
click at [666, 11] on html "TT +99 15 51 Factures 2024/31/10/2279 Actions CLIENT PARTICULIER CLTPART Montan…" at bounding box center [354, 159] width 708 height 319
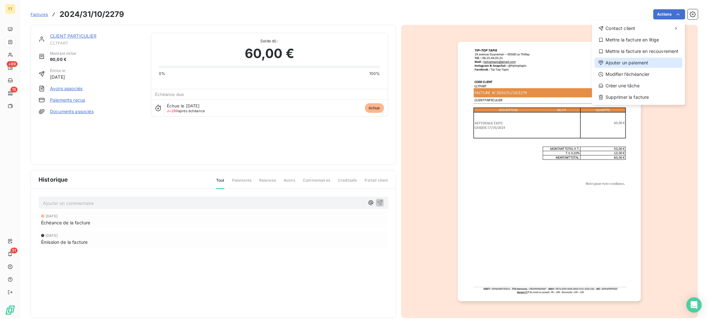
click at [626, 60] on div "Ajouter un paiement" at bounding box center [639, 63] width 88 height 10
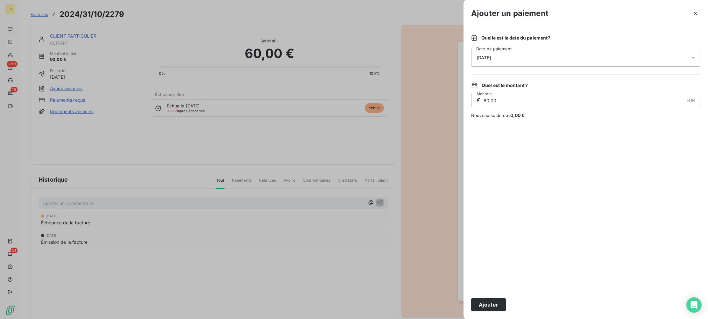
click button "button" at bounding box center [695, 13] width 10 height 10
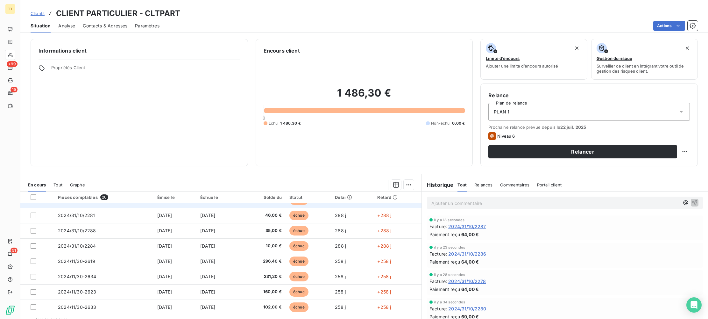
scroll to position [11, 0]
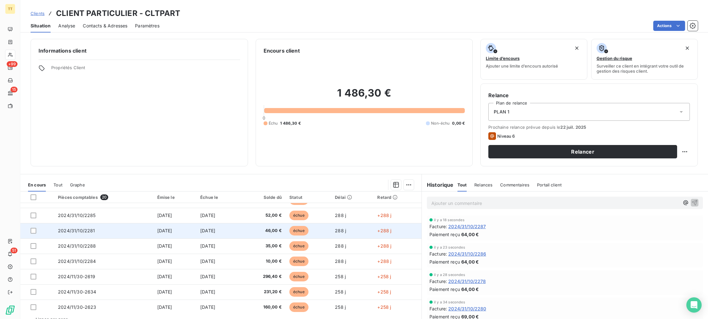
click at [240, 236] on td "[DATE]" at bounding box center [218, 230] width 44 height 15
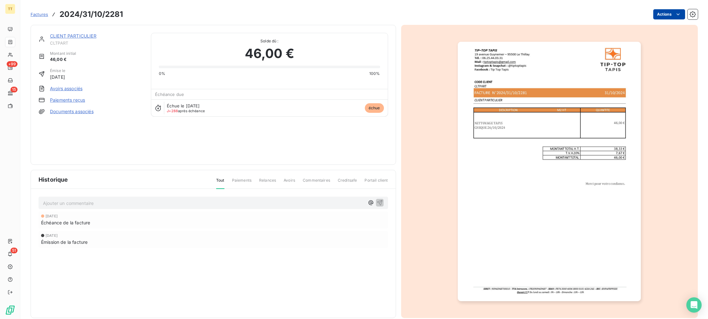
click at [665, 13] on html "TT +99 15 51 Factures 2024/31/10/2281 Actions CLIENT PARTICULIER CLTPART Montan…" at bounding box center [354, 159] width 708 height 319
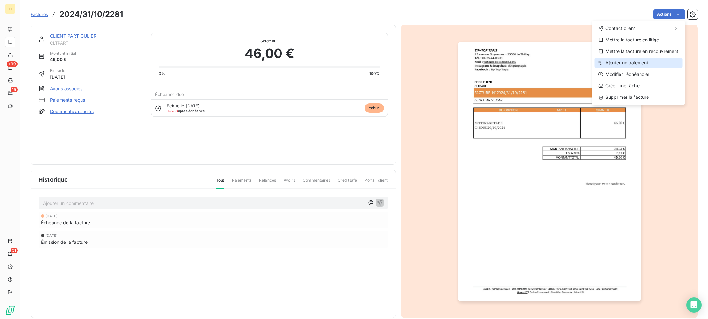
click at [648, 63] on div "Ajouter un paiement" at bounding box center [639, 63] width 88 height 10
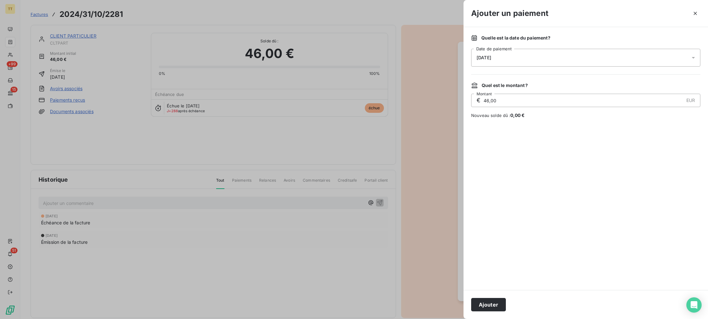
click button "button" at bounding box center [695, 13] width 10 height 10
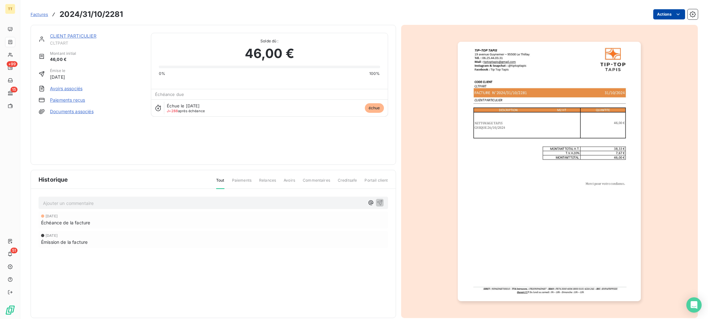
click at [661, 9] on html "TT +99 15 51 Factures 2024/31/10/2281 Actions CLIENT PARTICULIER CLTPART Montan…" at bounding box center [354, 159] width 708 height 319
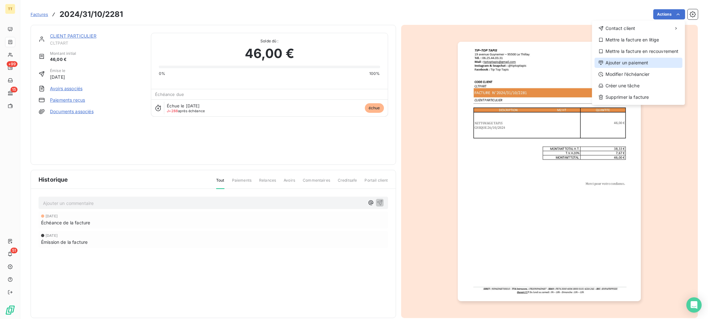
click at [641, 60] on div "Ajouter un paiement" at bounding box center [639, 63] width 88 height 10
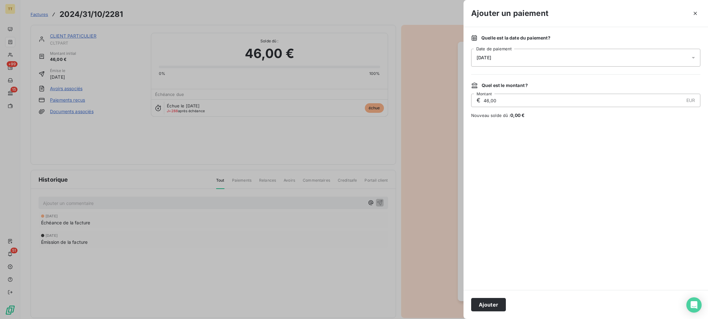
drag, startPoint x: 491, startPoint y: 302, endPoint x: 490, endPoint y: 297, distance: 5.1
click at [491, 302] on button "Ajouter" at bounding box center [488, 304] width 35 height 13
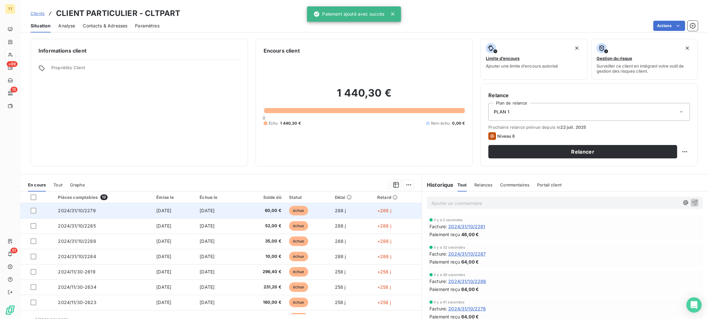
click at [230, 214] on td "[DATE]" at bounding box center [218, 210] width 44 height 15
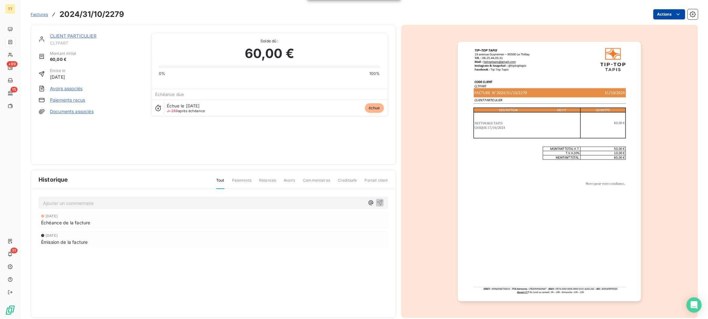
click at [669, 18] on html "TT +99 15 51 Factures 2024/31/10/2279 Actions CLIENT PARTICULIER CLTPART Montan…" at bounding box center [354, 159] width 708 height 319
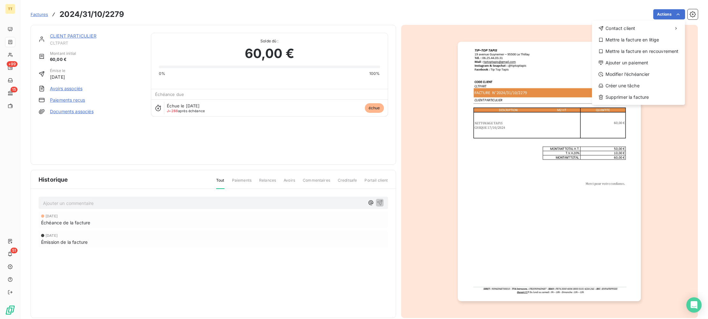
click at [638, 57] on div "Contact client Mettre la facture en litige Mettre la facture en recouvrement Aj…" at bounding box center [638, 63] width 93 height 84
click at [638, 62] on div "Ajouter un paiement" at bounding box center [639, 63] width 88 height 10
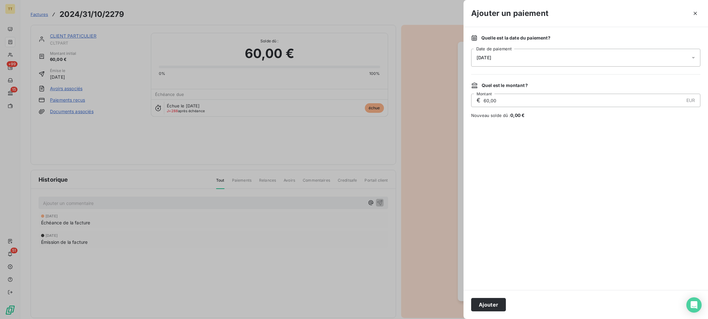
click at [492, 303] on button "Ajouter" at bounding box center [488, 304] width 35 height 13
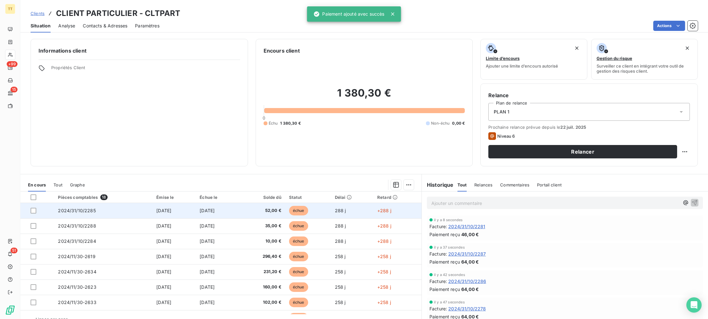
click at [278, 212] on span "52,00 €" at bounding box center [263, 210] width 38 height 6
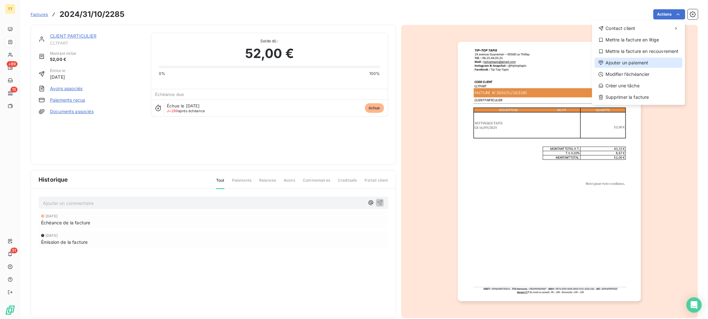
click at [631, 60] on div "Ajouter un paiement" at bounding box center [639, 63] width 88 height 10
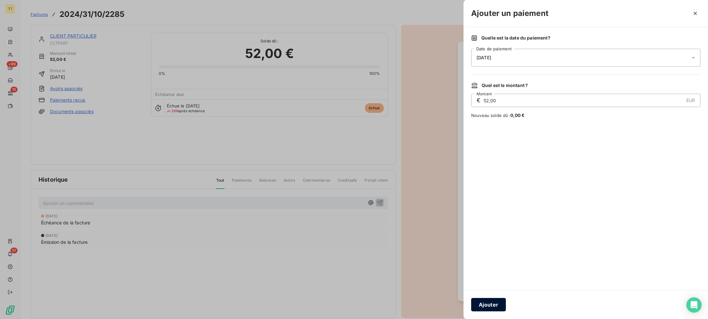
click at [487, 303] on button "Ajouter" at bounding box center [488, 304] width 35 height 13
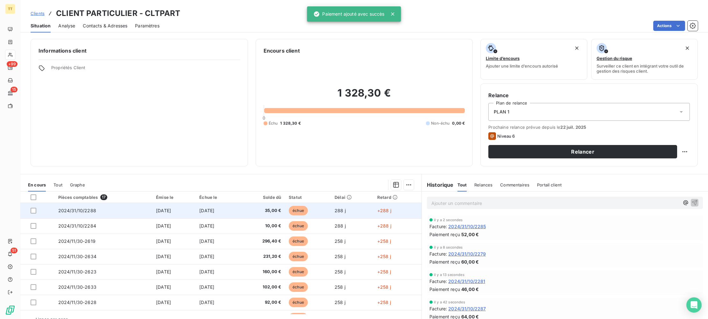
click at [267, 206] on td "35,00 €" at bounding box center [262, 210] width 46 height 15
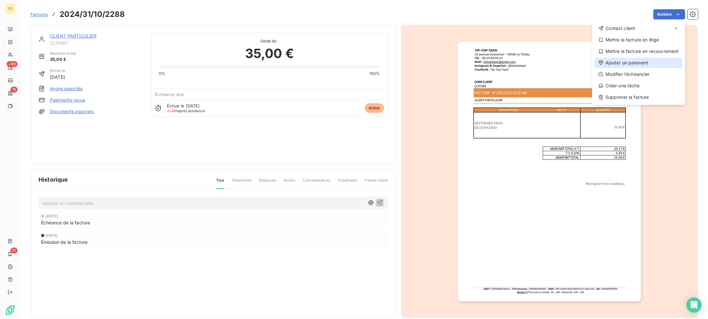
click at [643, 63] on div "Ajouter un paiement" at bounding box center [639, 63] width 88 height 10
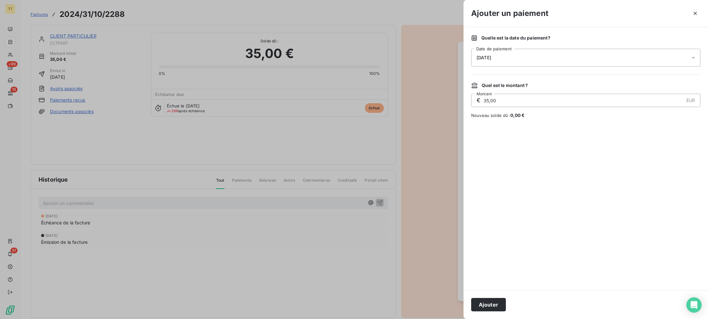
drag, startPoint x: 482, startPoint y: 302, endPoint x: 484, endPoint y: 296, distance: 5.6
click at [482, 301] on button "Ajouter" at bounding box center [488, 304] width 35 height 13
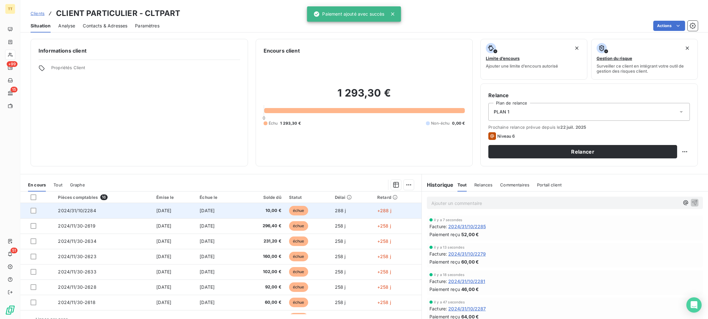
click at [269, 214] on td "10,00 €" at bounding box center [263, 210] width 46 height 15
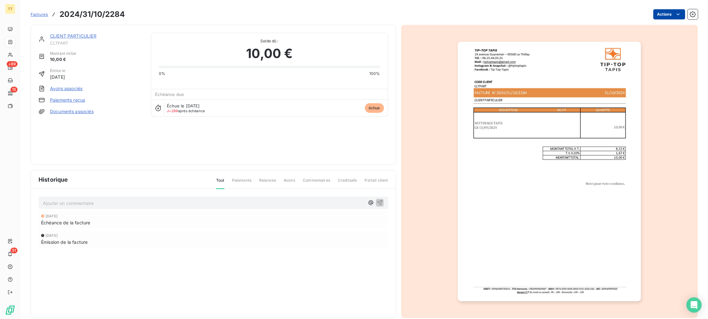
click at [672, 14] on html "TT +99 15 51 Factures 2024/31/10/2284 Actions CLIENT PARTICULIER CLTPART Montan…" at bounding box center [354, 159] width 708 height 319
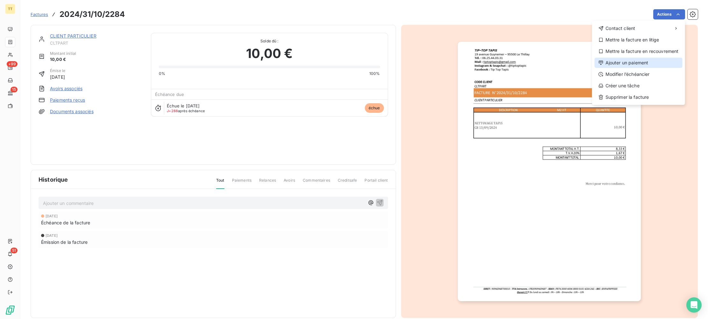
click at [647, 60] on div "Ajouter un paiement" at bounding box center [639, 63] width 88 height 10
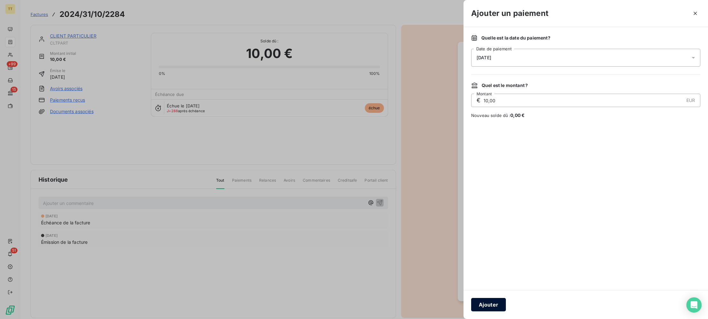
drag, startPoint x: 490, startPoint y: 314, endPoint x: 494, endPoint y: 307, distance: 8.5
click at [490, 314] on div "Ajouter" at bounding box center [586, 304] width 245 height 29
drag, startPoint x: 494, startPoint y: 307, endPoint x: 521, endPoint y: 285, distance: 34.6
click at [494, 307] on button "Ajouter" at bounding box center [488, 304] width 35 height 13
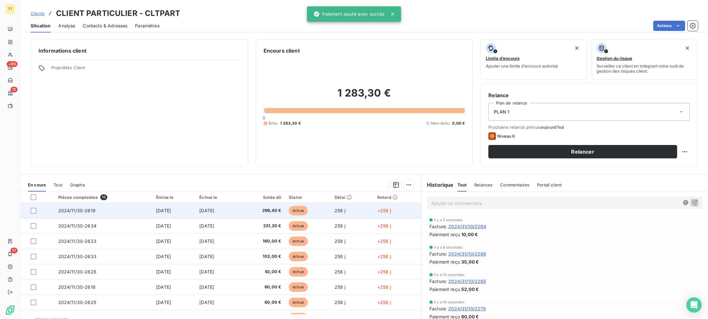
click at [279, 213] on span "296,40 €" at bounding box center [262, 210] width 38 height 6
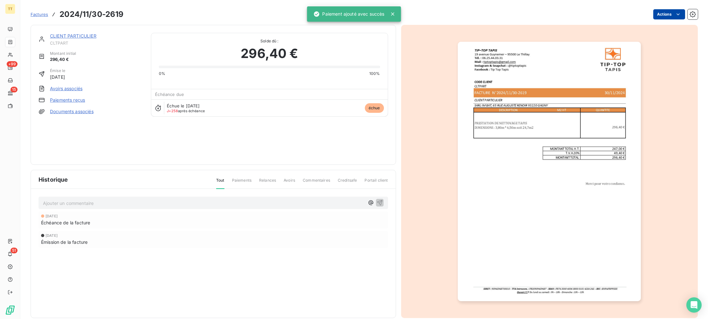
click at [659, 17] on html "TT +99 15 51 Factures 2024/11/30-2619 Actions CLIENT PARTICULIER CLTPART Montan…" at bounding box center [354, 159] width 708 height 319
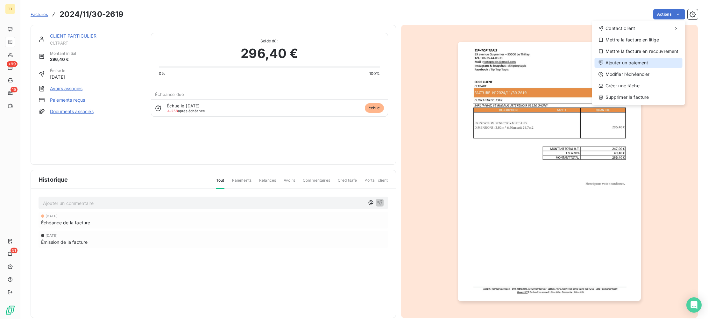
click at [641, 64] on div "Ajouter un paiement" at bounding box center [639, 63] width 88 height 10
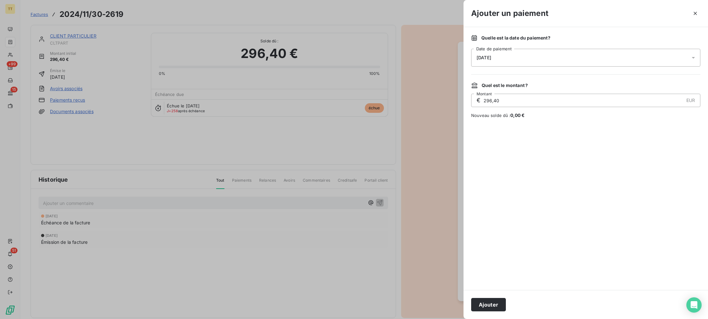
drag, startPoint x: 493, startPoint y: 305, endPoint x: 492, endPoint y: 301, distance: 4.0
click at [494, 304] on button "Ajouter" at bounding box center [488, 304] width 35 height 13
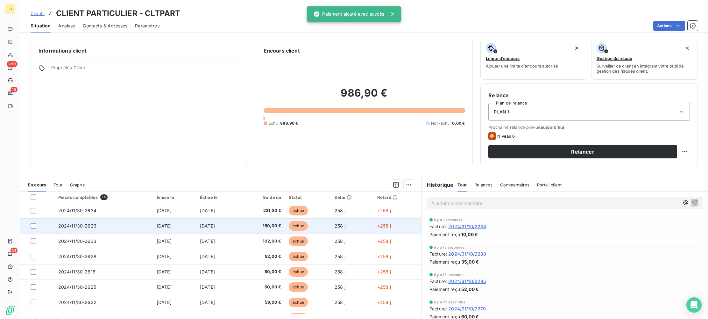
click at [278, 228] on span "160,00 €" at bounding box center [262, 226] width 37 height 6
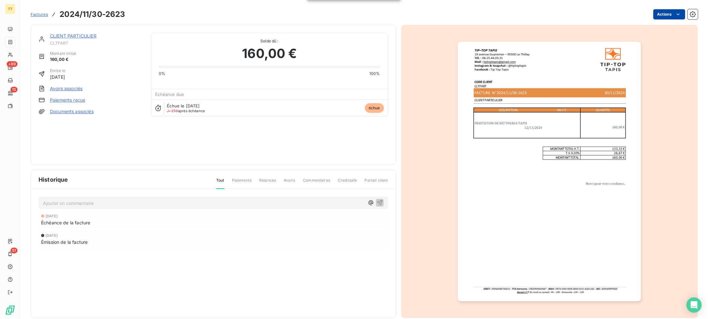
click at [665, 18] on html "TT +99 15 51 Factures 2024/11/30-2623 Actions CLIENT PARTICULIER CLTPART Montan…" at bounding box center [354, 159] width 708 height 319
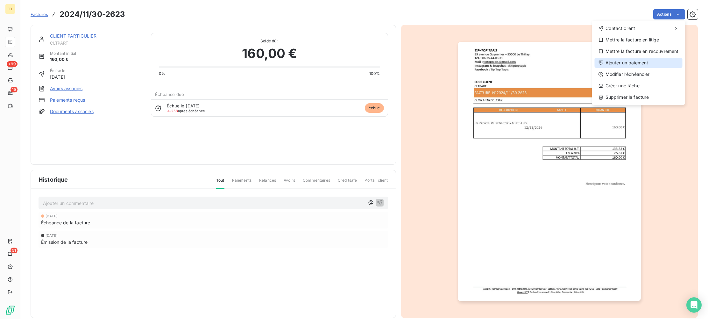
click at [640, 59] on div "Ajouter un paiement" at bounding box center [639, 63] width 88 height 10
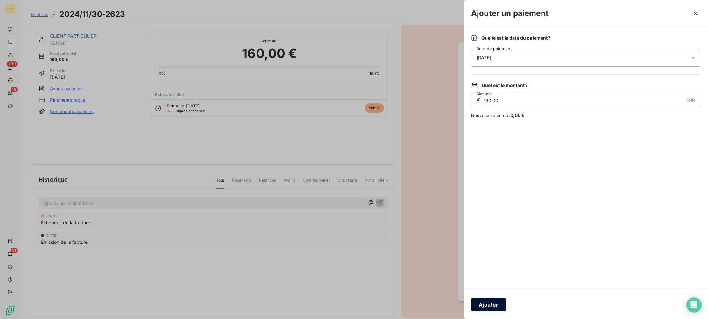
click at [487, 309] on button "Ajouter" at bounding box center [488, 304] width 35 height 13
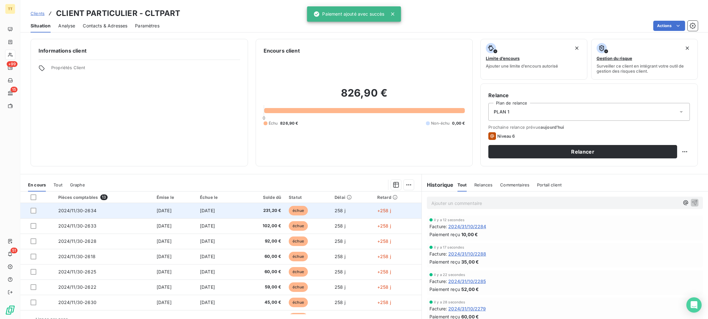
click at [261, 210] on span "231,20 €" at bounding box center [262, 210] width 37 height 6
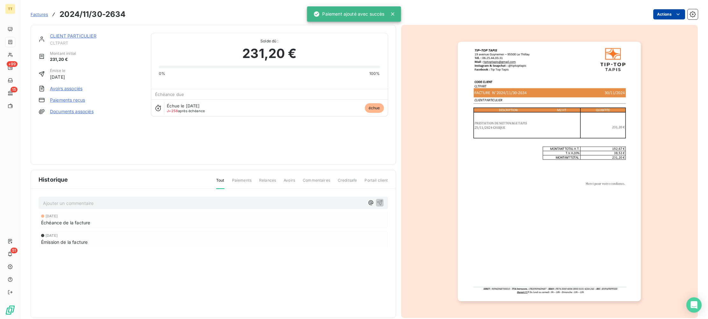
click at [671, 16] on html "TT +99 15 51 Factures 2024/11/30-2634 Actions CLIENT PARTICULIER CLTPART Montan…" at bounding box center [354, 159] width 708 height 319
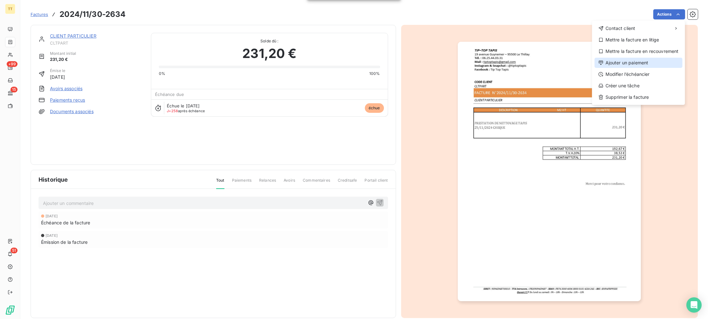
click at [646, 60] on div "Ajouter un paiement" at bounding box center [639, 63] width 88 height 10
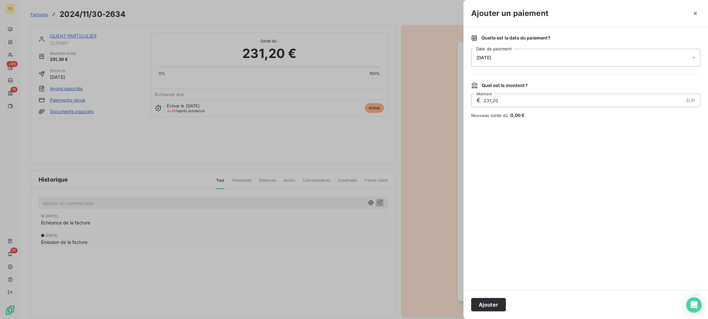
click at [507, 302] on div "Ajouter" at bounding box center [586, 304] width 245 height 29
click at [494, 303] on button "Ajouter" at bounding box center [488, 304] width 35 height 13
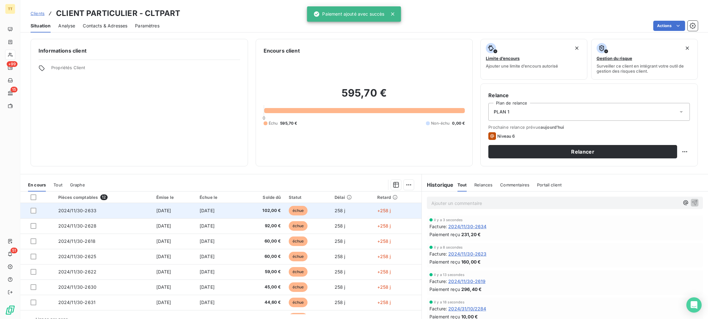
click at [208, 205] on td "[DATE]" at bounding box center [218, 210] width 44 height 15
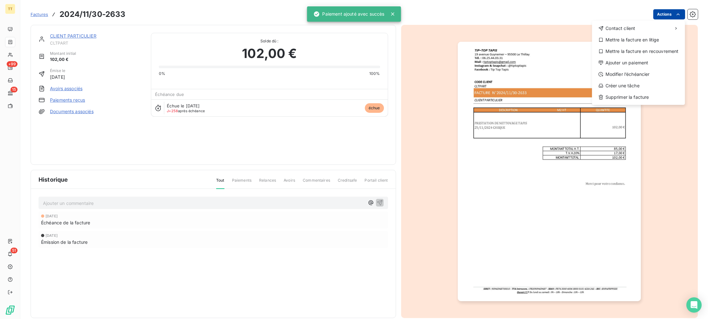
click at [667, 12] on html "TT +99 15 51 Factures 2024/11/30-2633 Actions Contact client Mettre la facture …" at bounding box center [354, 159] width 708 height 319
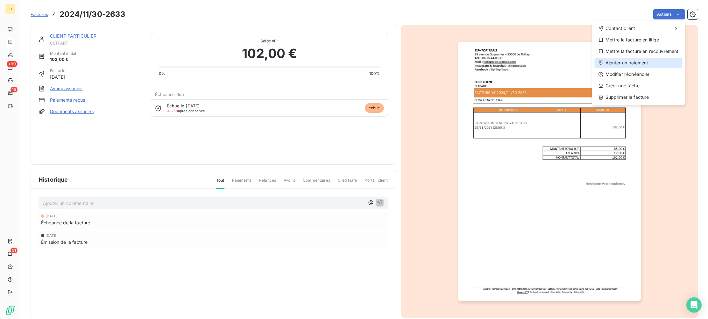
click at [647, 66] on div "Ajouter un paiement" at bounding box center [639, 63] width 88 height 10
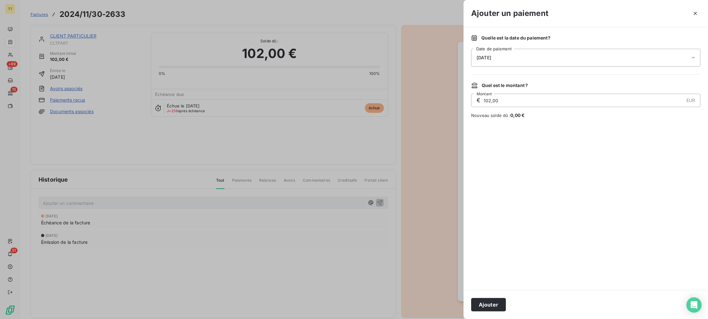
click at [491, 302] on button "Ajouter" at bounding box center [488, 304] width 35 height 13
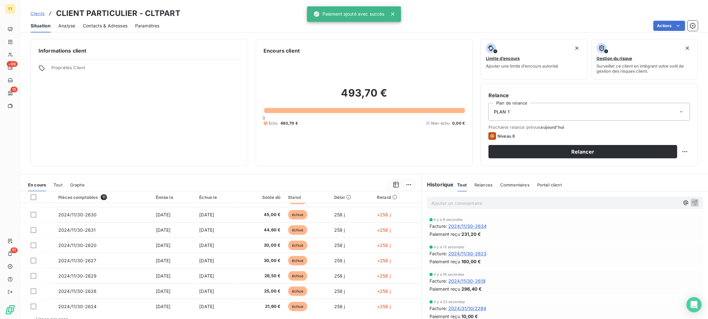
scroll to position [1, 0]
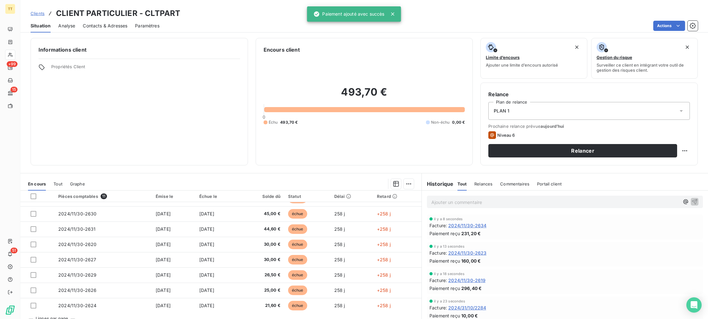
click at [227, 238] on td "[DATE]" at bounding box center [218, 244] width 44 height 15
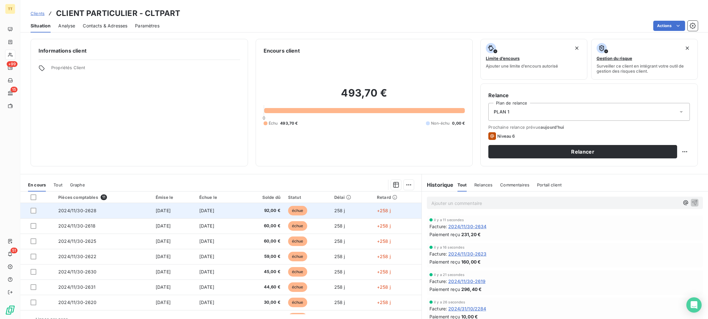
click at [217, 206] on td "[DATE]" at bounding box center [218, 210] width 44 height 15
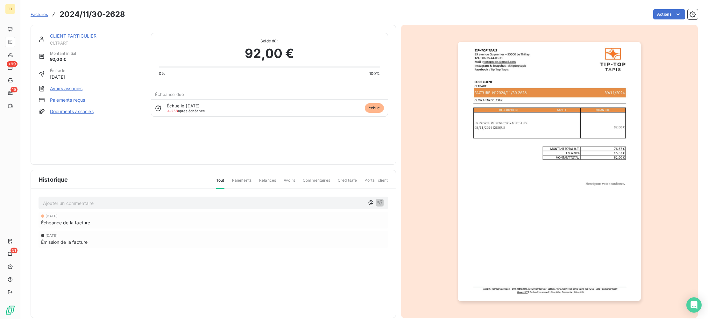
click at [669, 9] on div "Factures 2024/11/30-2628 Actions" at bounding box center [364, 14] width 667 height 13
click at [669, 13] on html "TT +99 15 51 Factures 2024/11/30-2628 Actions CLIENT PARTICULIER CLTPART Montan…" at bounding box center [354, 159] width 708 height 319
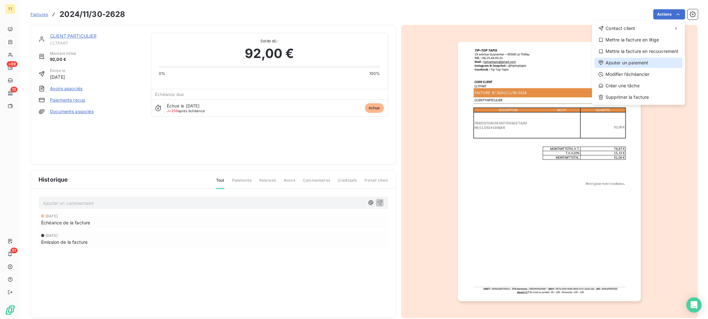
click at [642, 62] on div "Ajouter un paiement" at bounding box center [639, 63] width 88 height 10
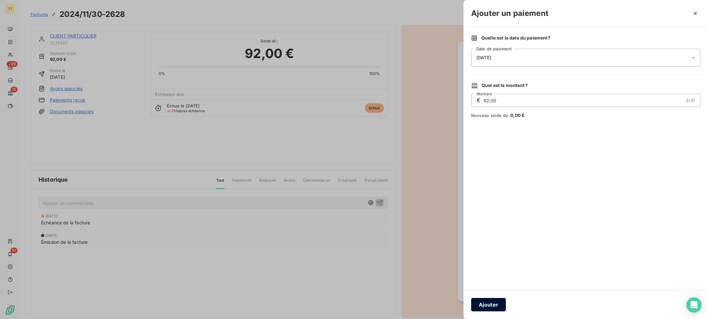
click at [492, 306] on button "Ajouter" at bounding box center [488, 304] width 35 height 13
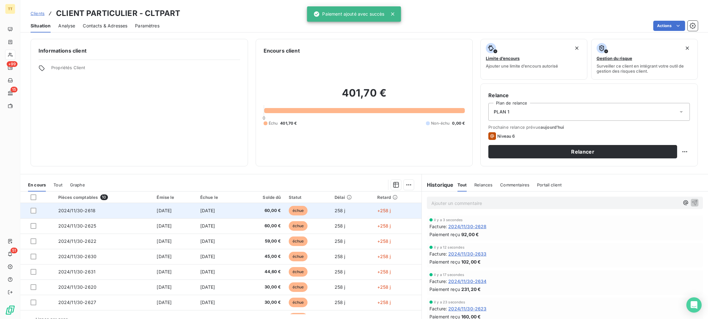
click at [263, 206] on td "60,00 €" at bounding box center [262, 210] width 45 height 15
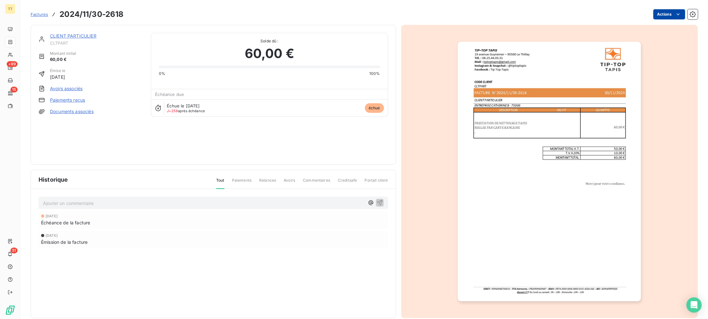
click at [673, 18] on html "TT +99 15 51 Factures 2024/11/30-2618 Actions CLIENT PARTICULIER CLTPART Montan…" at bounding box center [354, 159] width 708 height 319
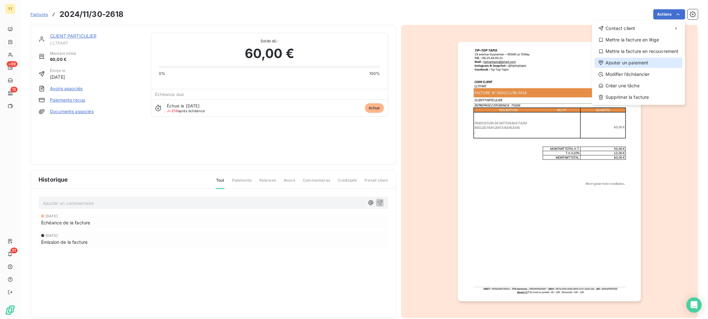
click at [633, 58] on div "Ajouter un paiement" at bounding box center [639, 63] width 88 height 10
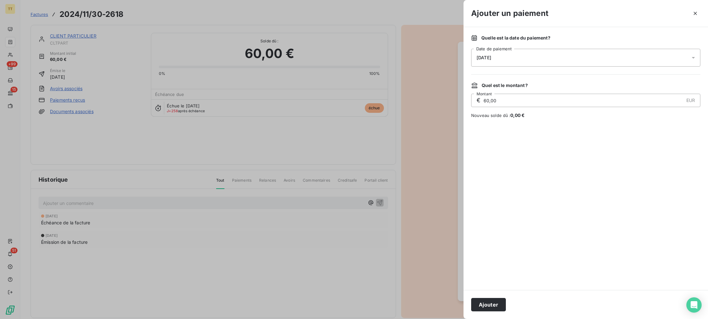
click at [485, 300] on button "Ajouter" at bounding box center [488, 304] width 35 height 13
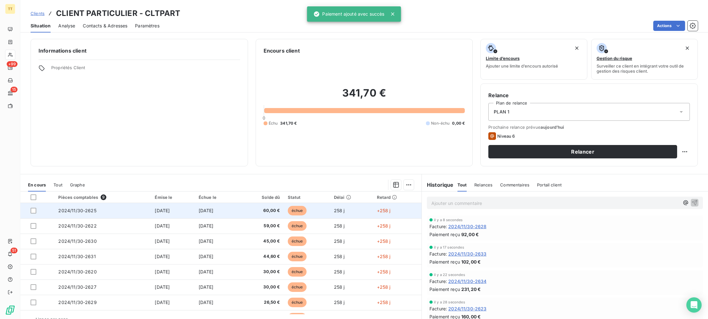
click at [239, 209] on td "[DATE]" at bounding box center [217, 210] width 44 height 15
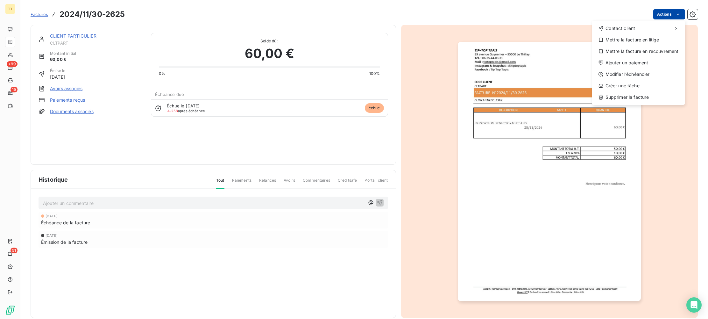
click at [657, 18] on html "TT +99 15 51 Factures 2024/11/30-2625 Actions Contact client Mettre la facture …" at bounding box center [354, 159] width 708 height 319
click at [641, 61] on div "Ajouter un paiement" at bounding box center [639, 63] width 88 height 10
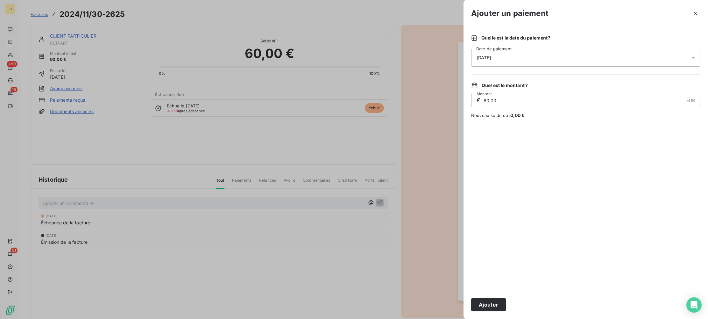
click at [484, 297] on div "Ajouter" at bounding box center [586, 304] width 245 height 29
click at [494, 303] on button "Ajouter" at bounding box center [488, 304] width 35 height 13
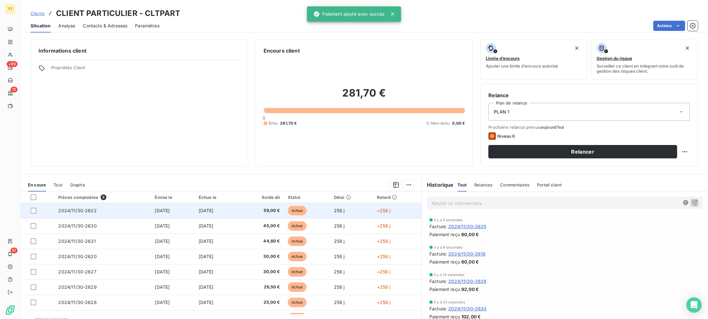
click at [207, 211] on span "[DATE]" at bounding box center [206, 210] width 15 height 5
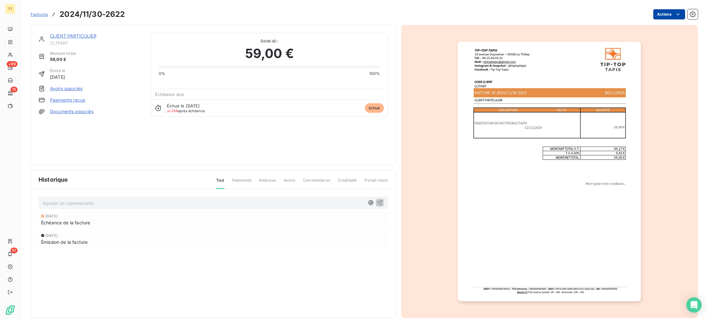
click at [672, 17] on html "TT +99 15 51 Factures 2024/11/30-2622 Actions CLIENT PARTICULIER CLTPART Montan…" at bounding box center [354, 159] width 708 height 319
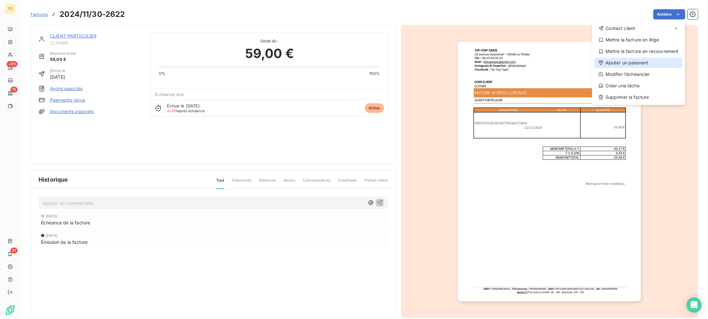
click at [634, 62] on div "Ajouter un paiement" at bounding box center [639, 63] width 88 height 10
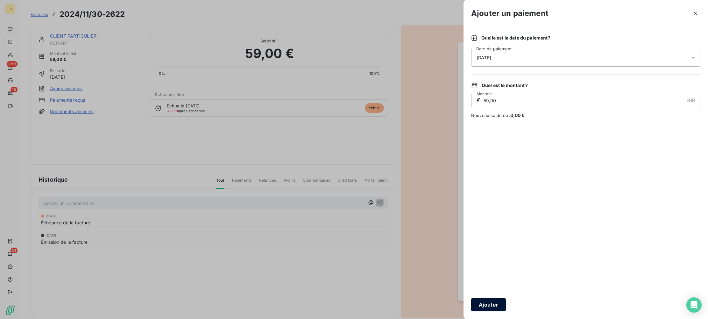
click at [485, 305] on button "Ajouter" at bounding box center [488, 304] width 35 height 13
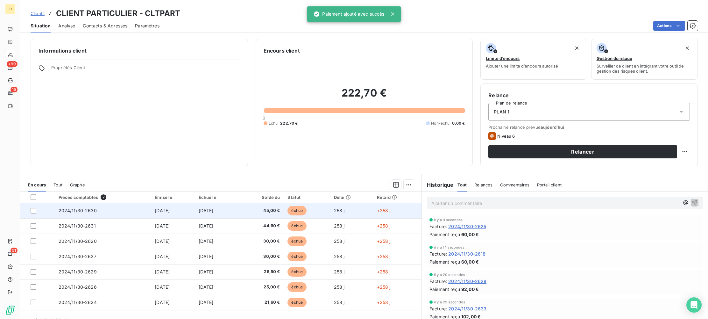
click at [193, 214] on td "[DATE]" at bounding box center [173, 210] width 44 height 15
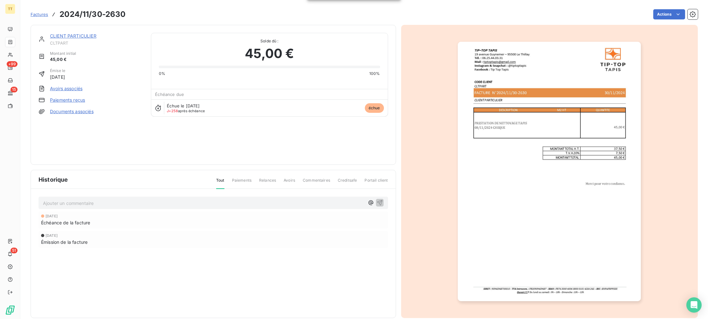
click at [663, 3] on div "Factures 2024/11/30-2630 Actions" at bounding box center [364, 10] width 667 height 21
click at [664, 11] on html "TT +99 15 51 Factures 2024/11/30-2630 Actions CLIENT PARTICULIER CLTPART Montan…" at bounding box center [354, 159] width 708 height 319
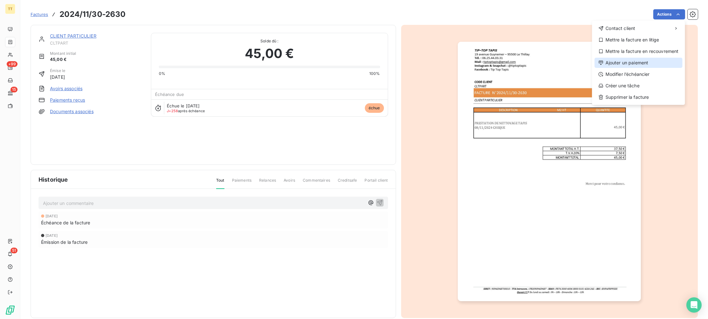
click at [616, 64] on div "Ajouter un paiement" at bounding box center [639, 63] width 88 height 10
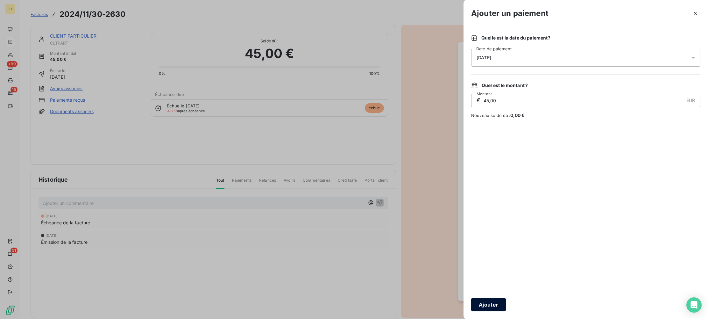
click at [481, 308] on button "Ajouter" at bounding box center [488, 304] width 35 height 13
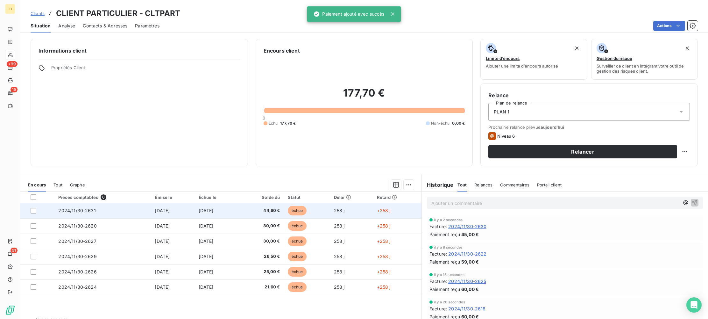
click at [277, 206] on td "44,60 €" at bounding box center [261, 210] width 45 height 15
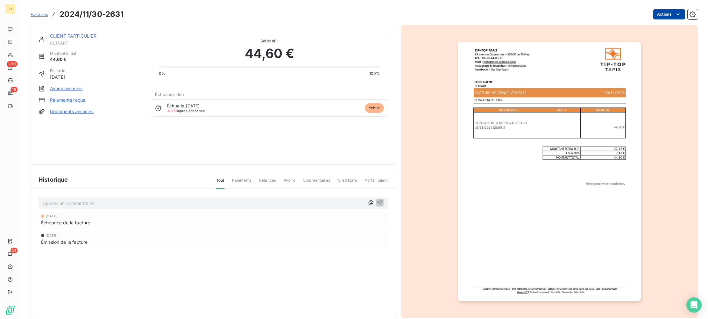
click at [660, 18] on html "TT +99 15 51 Factures 2024/11/30-2631 Actions CLIENT PARTICULIER CLTPART Montan…" at bounding box center [354, 159] width 708 height 319
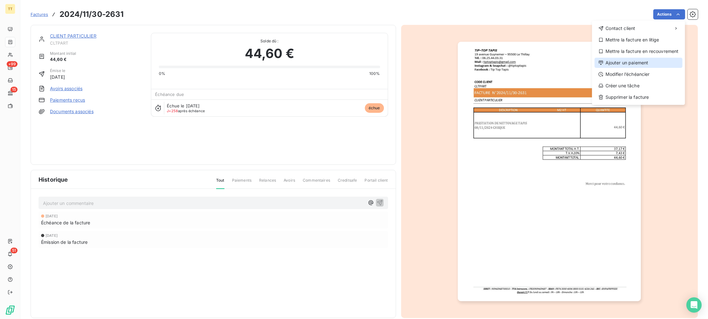
click at [630, 63] on div "Ajouter un paiement" at bounding box center [639, 63] width 88 height 10
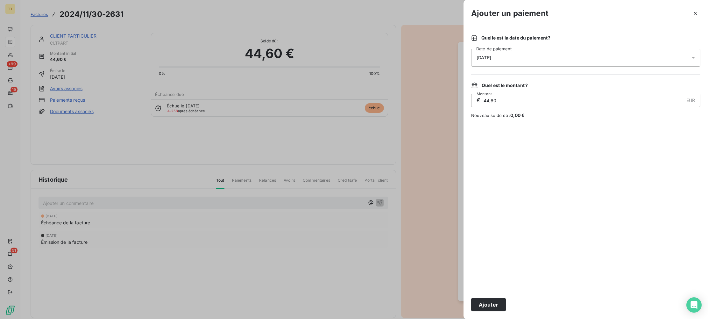
click at [491, 305] on button "Ajouter" at bounding box center [488, 304] width 35 height 13
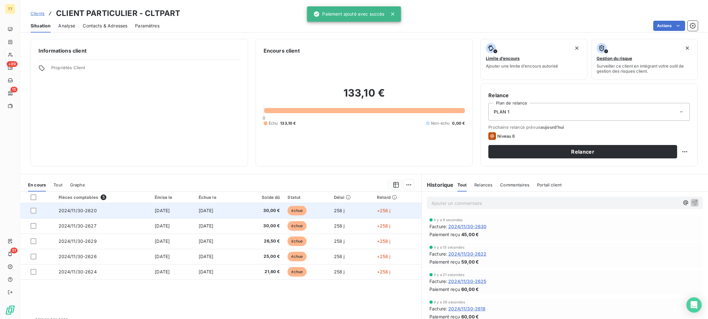
click at [214, 209] on span "[DATE]" at bounding box center [206, 210] width 15 height 5
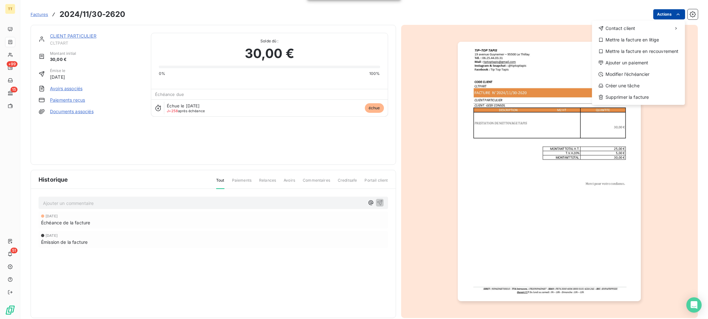
click at [660, 16] on html "TT +99 15 51 Factures 2024/11/30-2620 Actions Contact client Mettre la facture …" at bounding box center [354, 159] width 708 height 319
click at [631, 64] on div "Ajouter un paiement" at bounding box center [639, 63] width 88 height 10
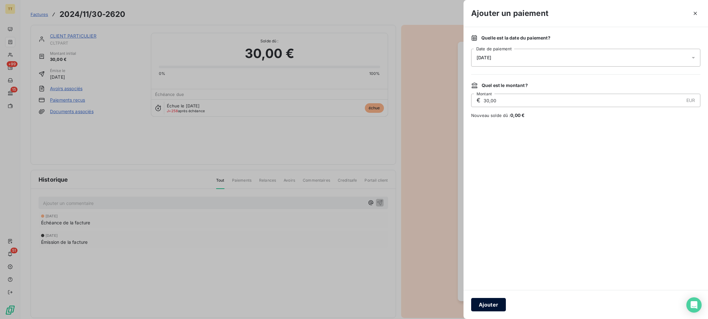
click at [473, 303] on button "Ajouter" at bounding box center [488, 304] width 35 height 13
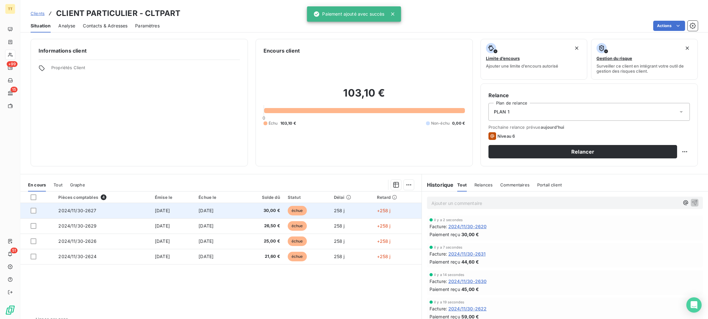
click at [215, 215] on td "[DATE]" at bounding box center [217, 210] width 44 height 15
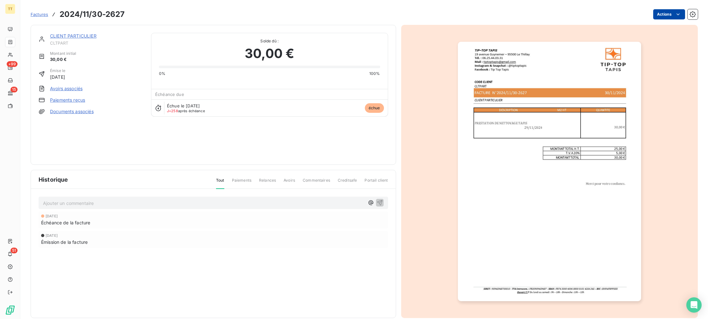
click at [680, 10] on html "TT +99 15 51 Factures 2024/11/30-2627 Actions CLIENT PARTICULIER CLTPART Montan…" at bounding box center [354, 159] width 708 height 319
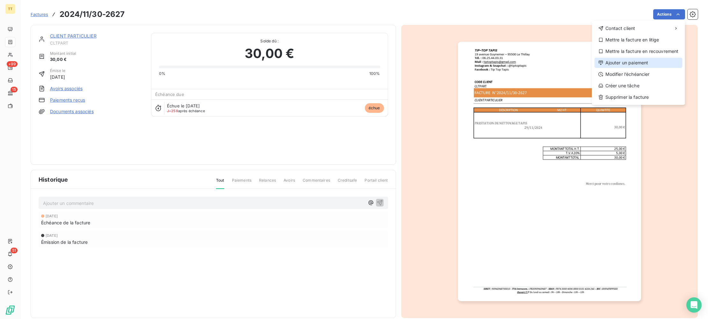
click at [646, 66] on div "Ajouter un paiement" at bounding box center [638, 63] width 88 height 10
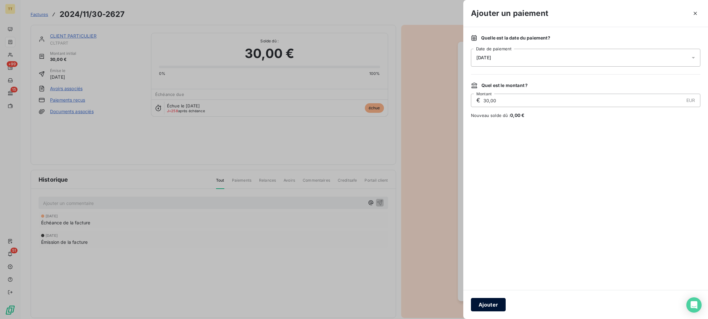
click at [483, 308] on button "Ajouter" at bounding box center [488, 304] width 35 height 13
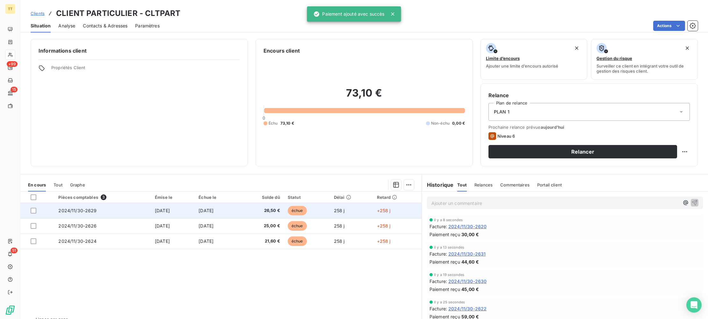
click at [221, 207] on td "[DATE]" at bounding box center [217, 210] width 44 height 15
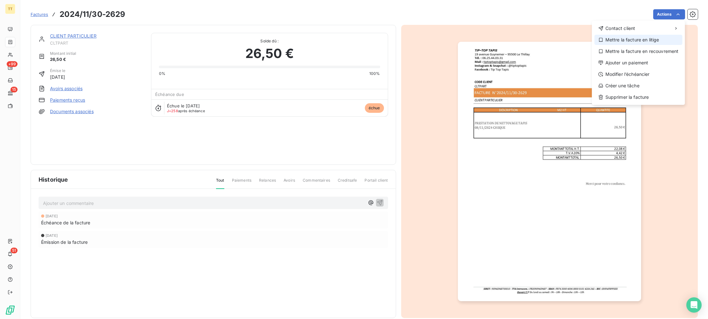
click at [664, 16] on html "TT +99 15 51 Factures 2024/11/30-2629 Actions Contact client Mettre la facture …" at bounding box center [354, 159] width 708 height 319
click at [646, 61] on div "Ajouter un paiement" at bounding box center [638, 63] width 88 height 10
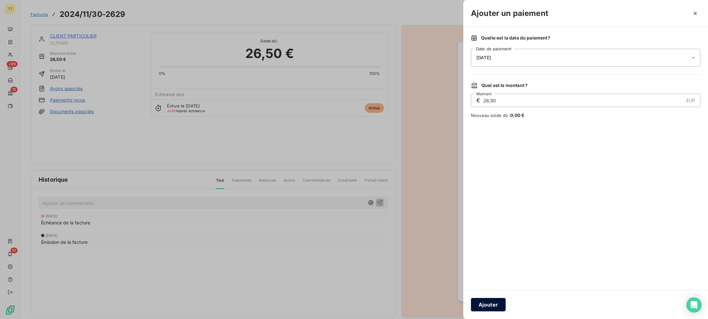
click at [482, 299] on button "Ajouter" at bounding box center [488, 304] width 35 height 13
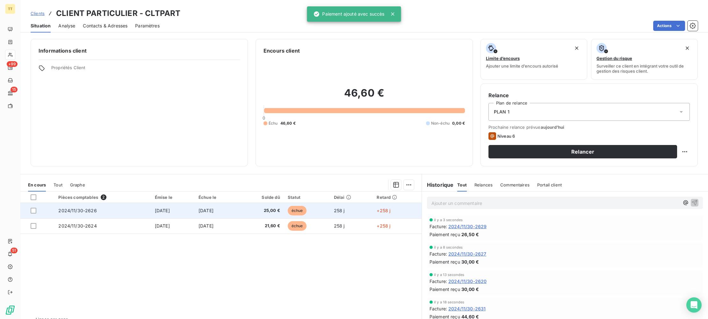
click at [236, 211] on td "[DATE]" at bounding box center [217, 210] width 44 height 15
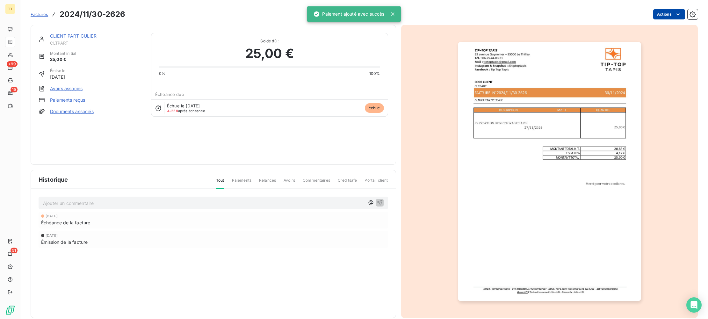
click at [665, 13] on html "TT +99 15 51 Factures 2024/11/30-2626 Actions CLIENT PARTICULIER CLTPART Montan…" at bounding box center [354, 159] width 708 height 319
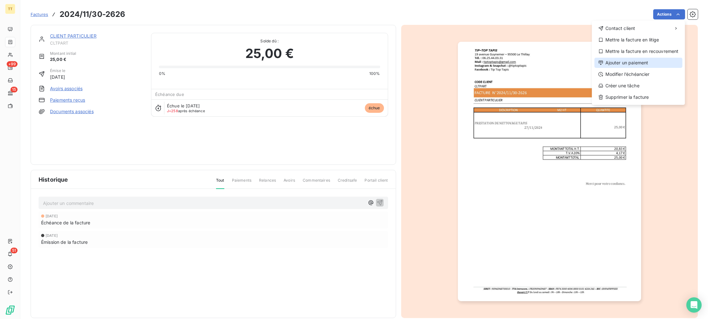
click at [632, 60] on div "Ajouter un paiement" at bounding box center [638, 63] width 88 height 10
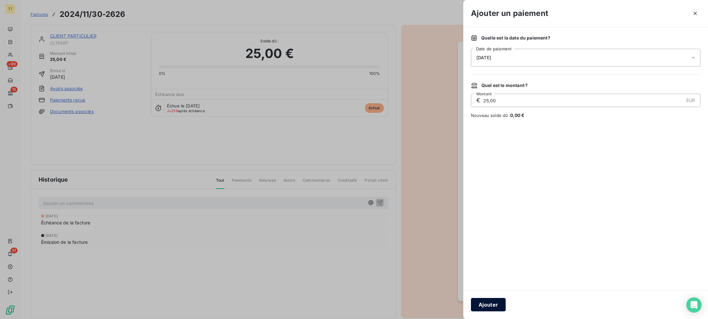
click at [495, 302] on button "Ajouter" at bounding box center [488, 304] width 35 height 13
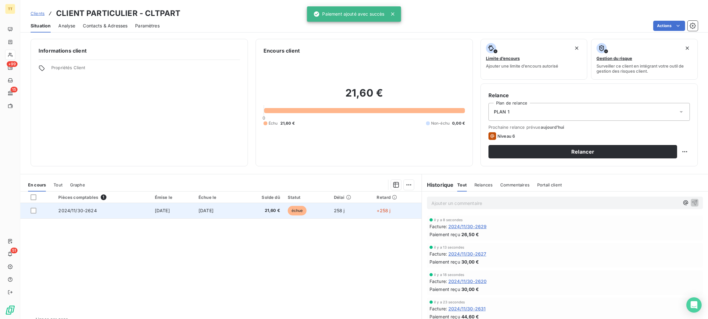
click at [258, 210] on td "21,60 €" at bounding box center [261, 210] width 45 height 15
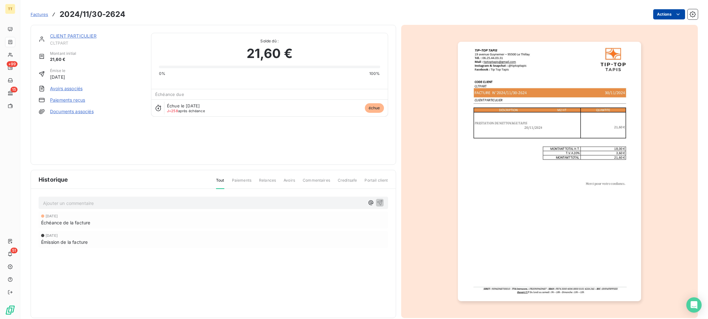
click at [669, 18] on html "TT +99 15 51 Factures 2024/11/30-2624 Actions CLIENT PARTICULIER CLTPART Montan…" at bounding box center [354, 159] width 708 height 319
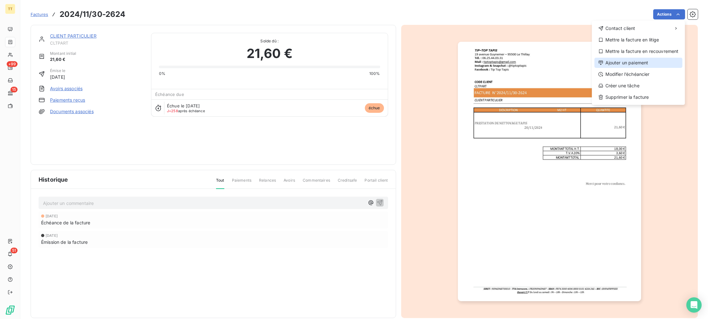
click at [640, 60] on div "Ajouter un paiement" at bounding box center [638, 63] width 88 height 10
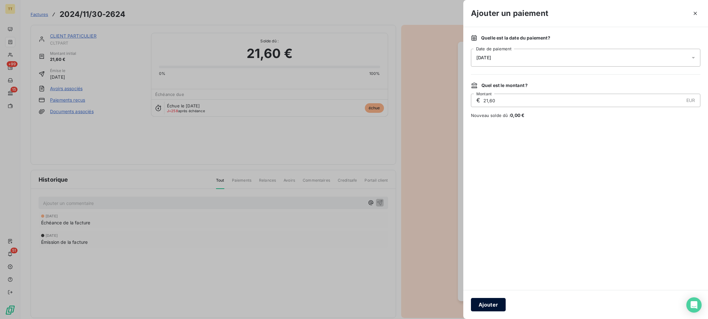
click at [489, 304] on button "Ajouter" at bounding box center [488, 304] width 35 height 13
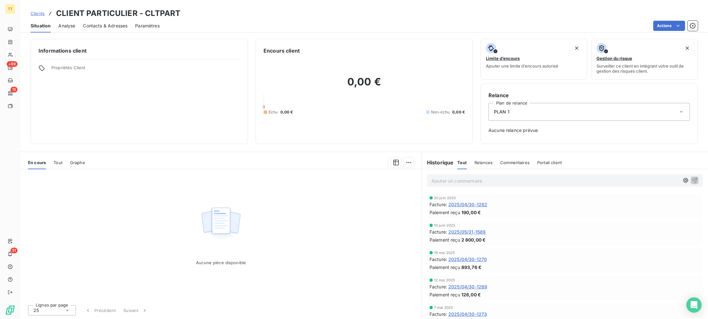
scroll to position [1451, 0]
click at [472, 231] on span "2025/05/31-1589" at bounding box center [466, 231] width 37 height 7
